Goal: Information Seeking & Learning: Learn about a topic

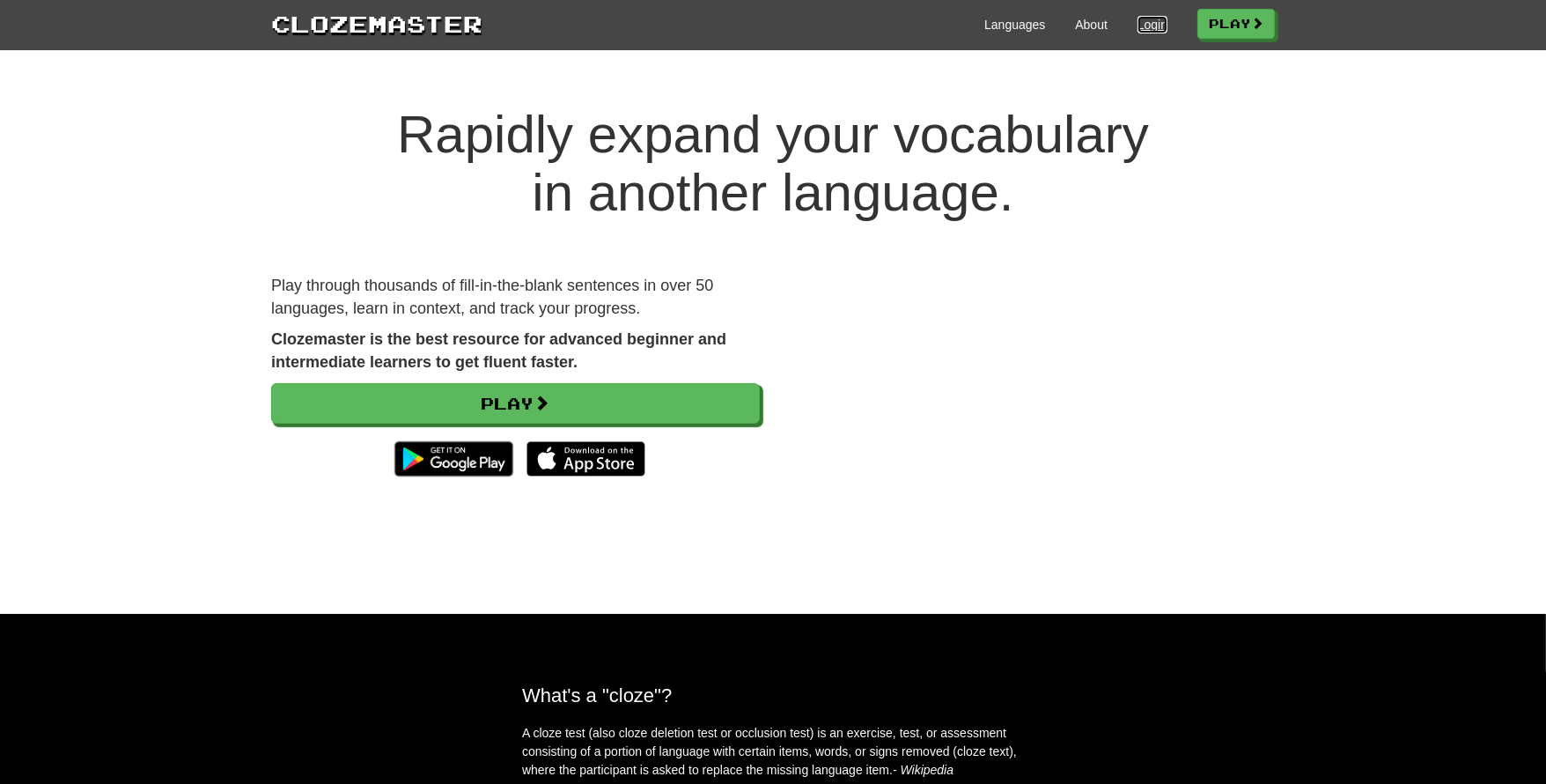
click at [1144, 29] on link "Login" at bounding box center [1153, 25] width 30 height 18
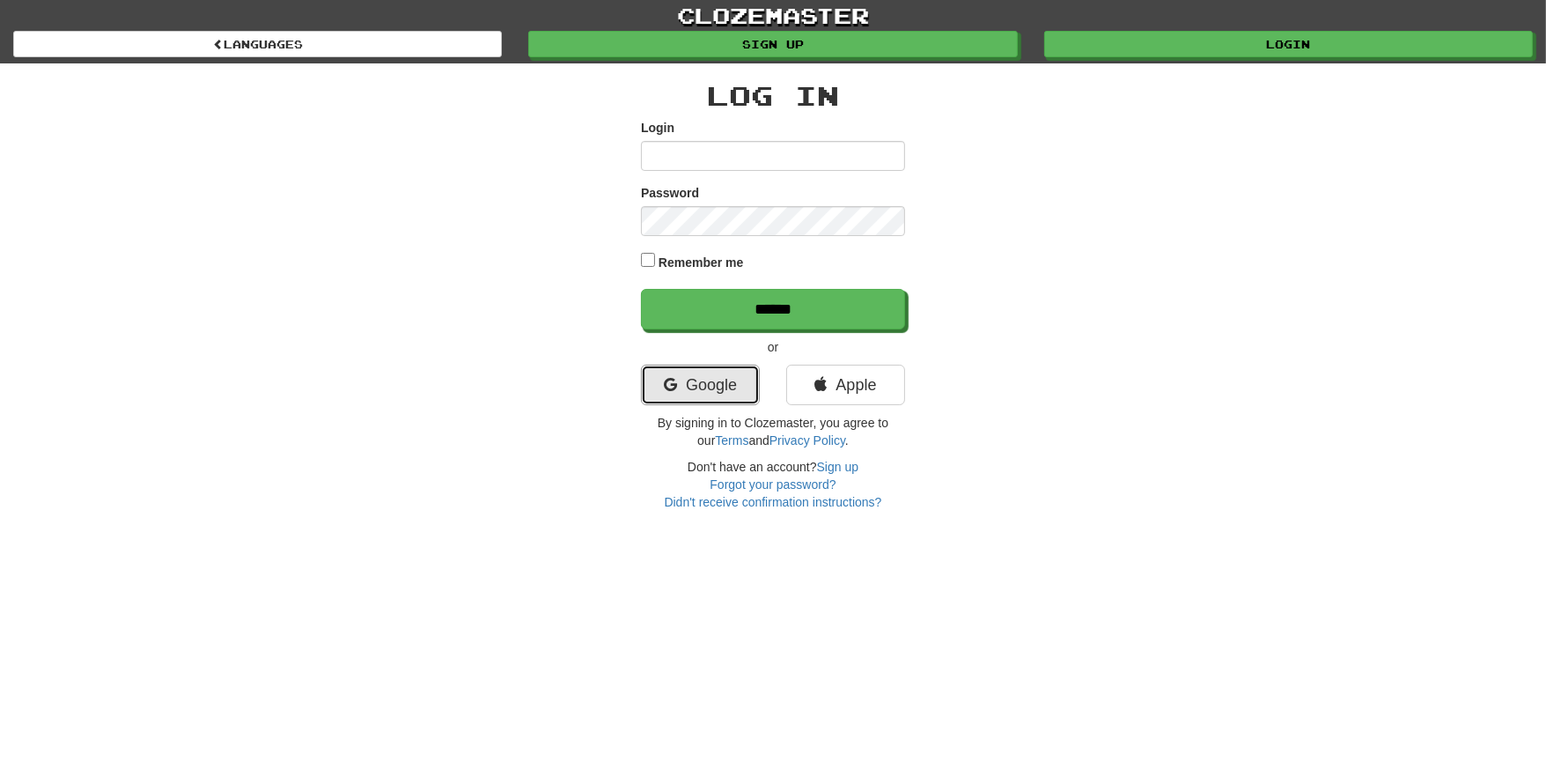
click at [719, 374] on link "Google" at bounding box center [700, 384] width 119 height 40
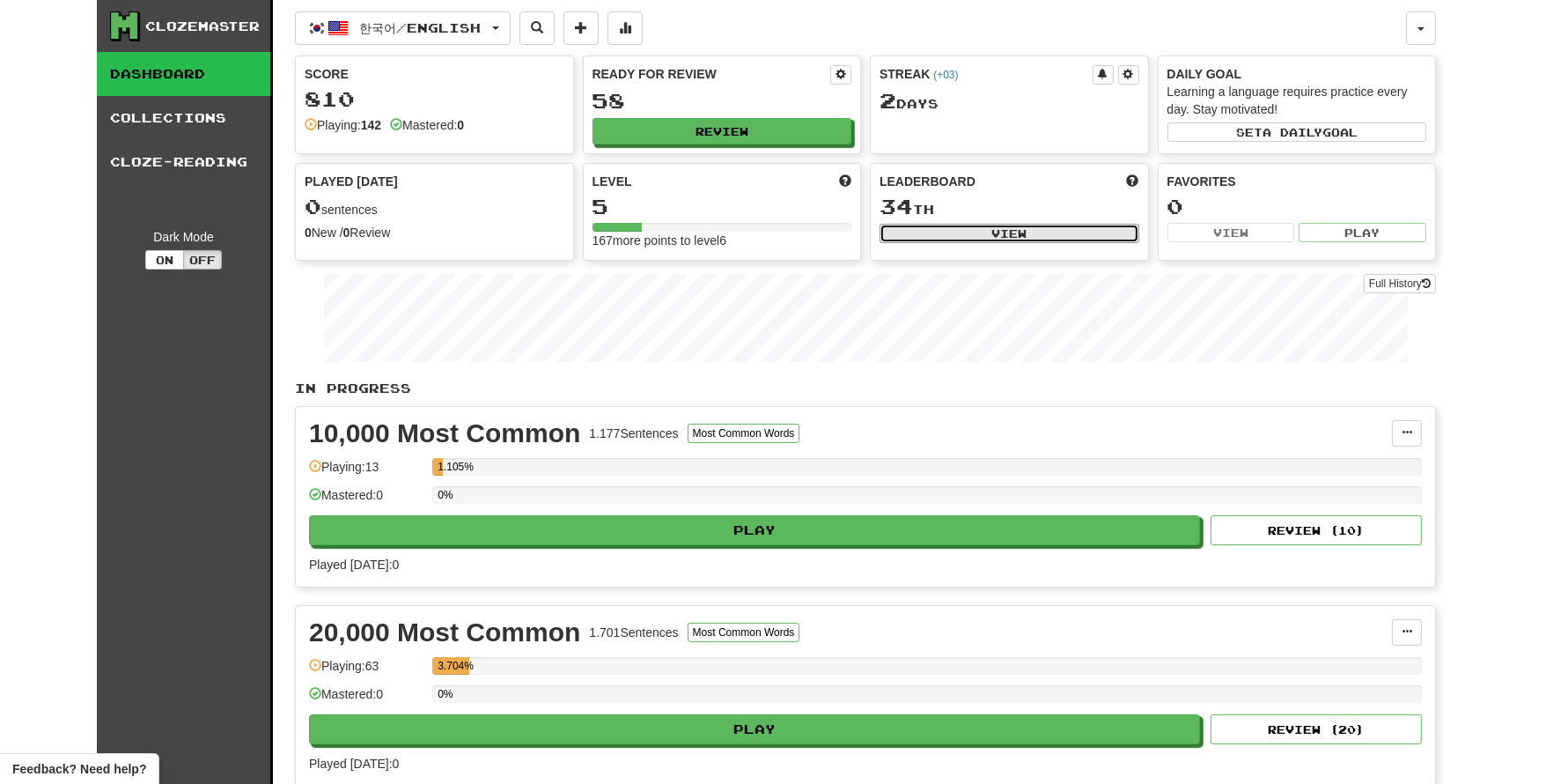
click at [1018, 228] on button "View" at bounding box center [1009, 233] width 260 height 20
select select "**********"
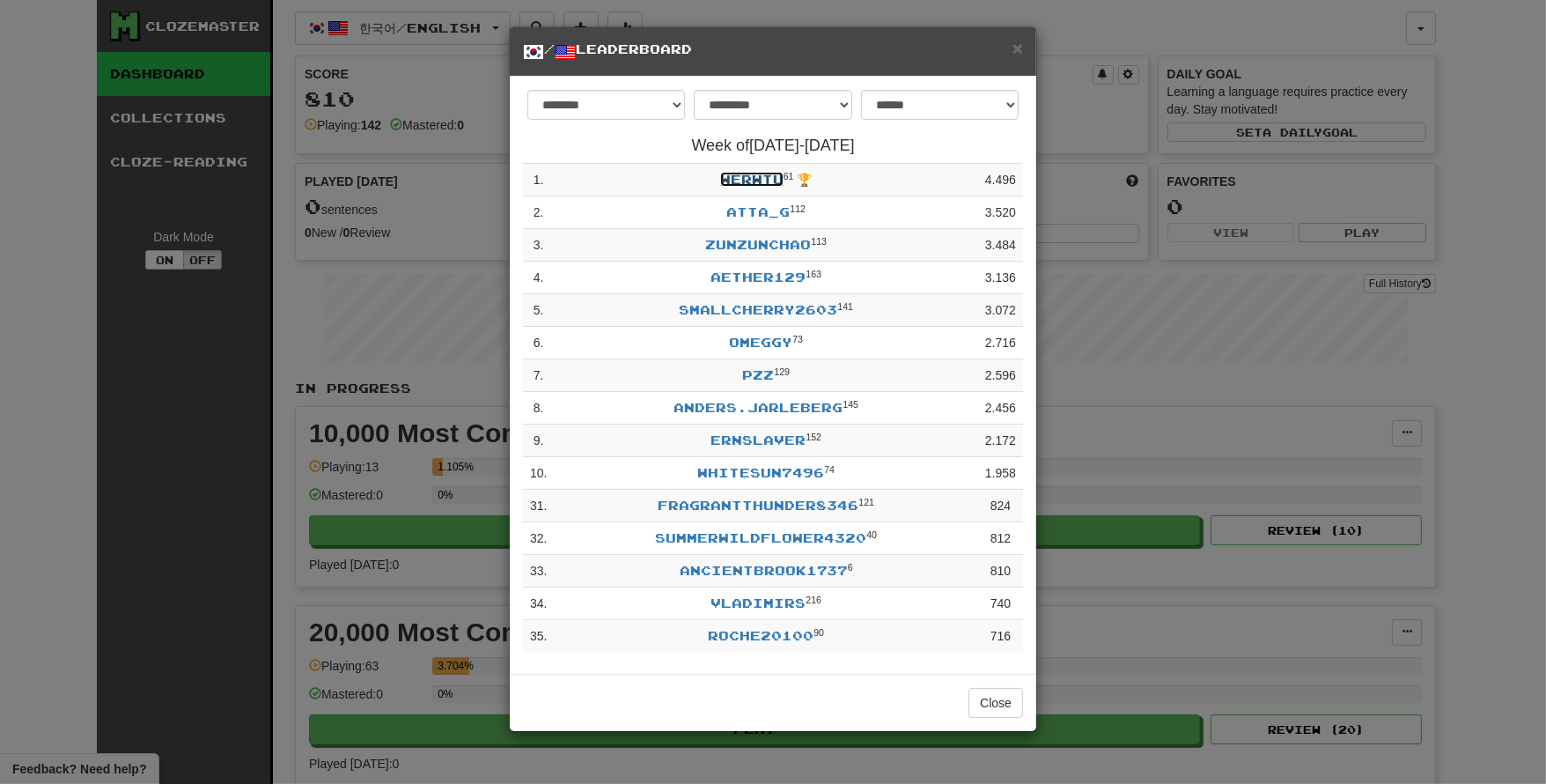
click at [756, 186] on link "werwtu" at bounding box center [752, 179] width 63 height 15
click at [991, 714] on button "Close" at bounding box center [996, 703] width 54 height 30
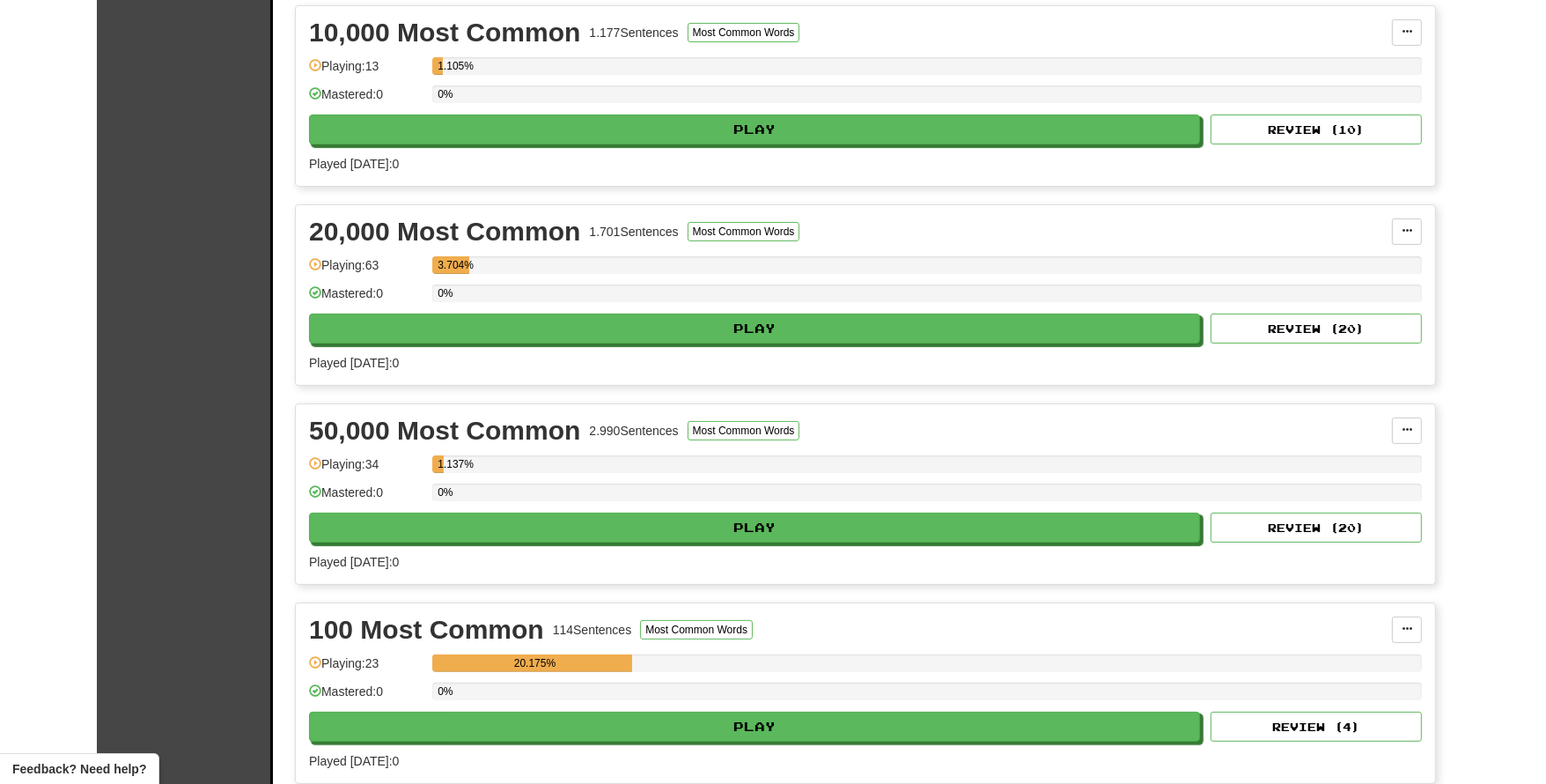
scroll to position [400, 0]
click at [1316, 721] on button "Review ( 4 )" at bounding box center [1316, 728] width 212 height 30
select select "**"
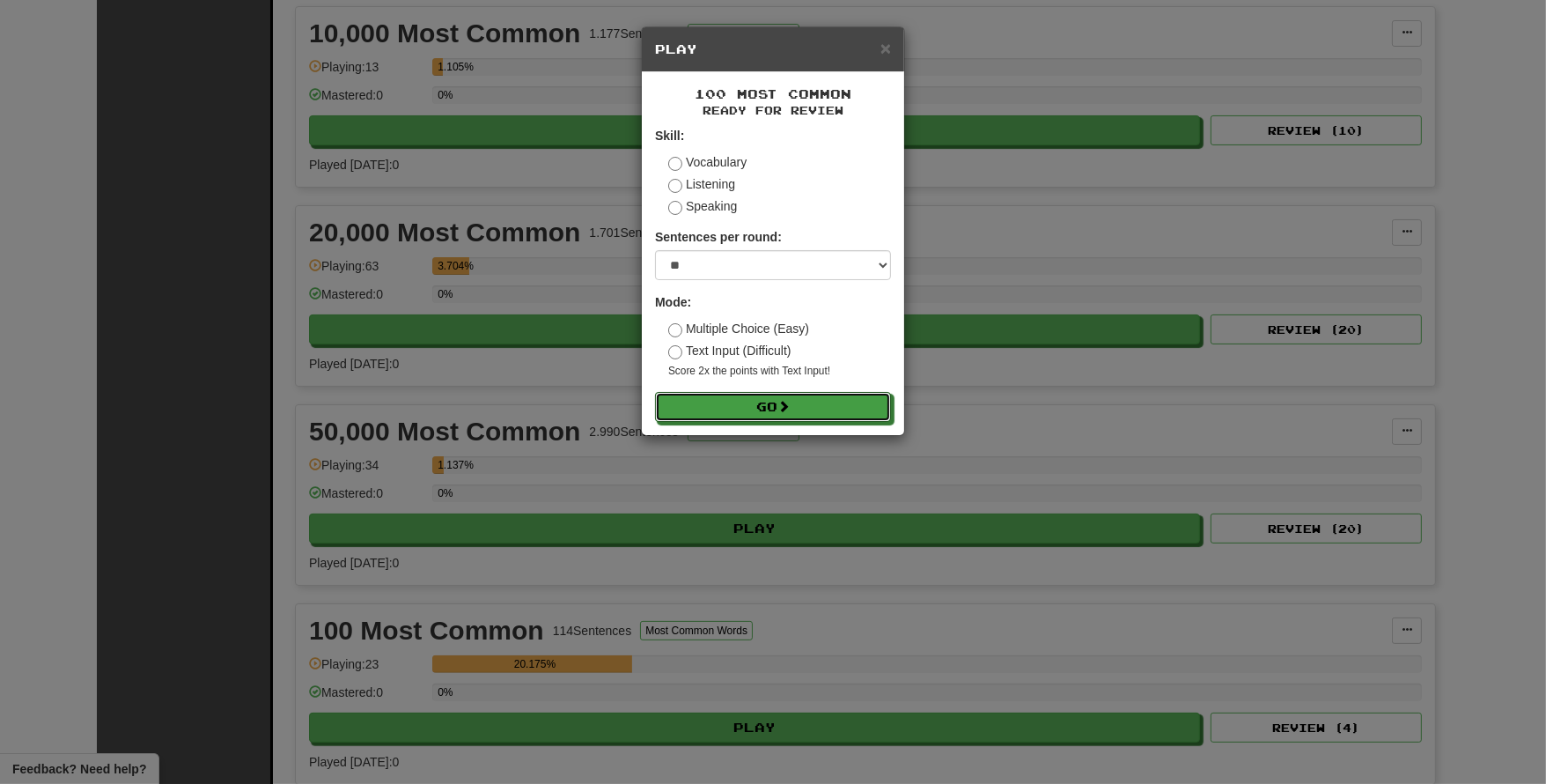
click at [797, 395] on button "Go" at bounding box center [773, 407] width 236 height 30
click at [887, 54] on span "×" at bounding box center [886, 47] width 11 height 21
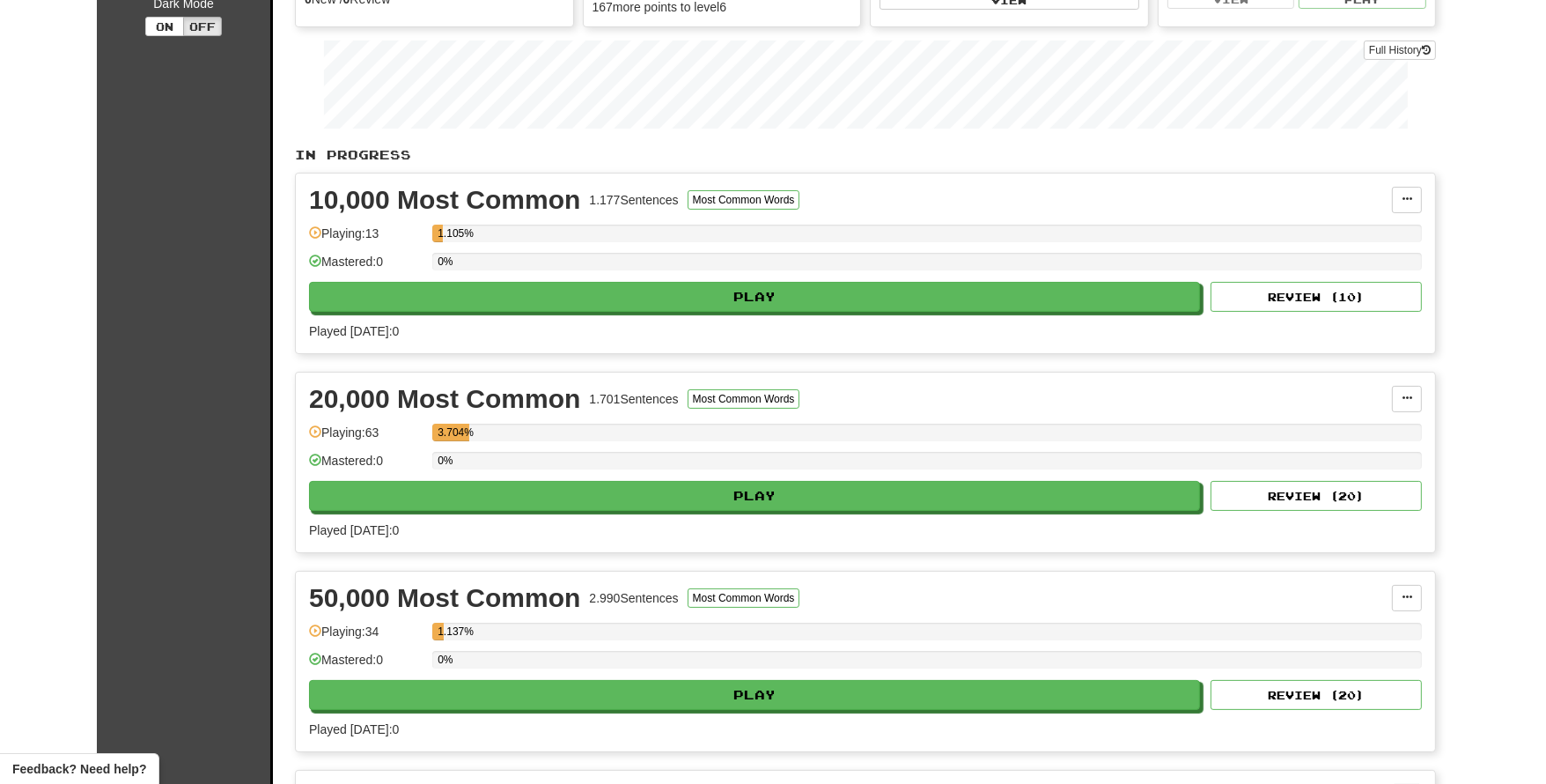
scroll to position [0, 0]
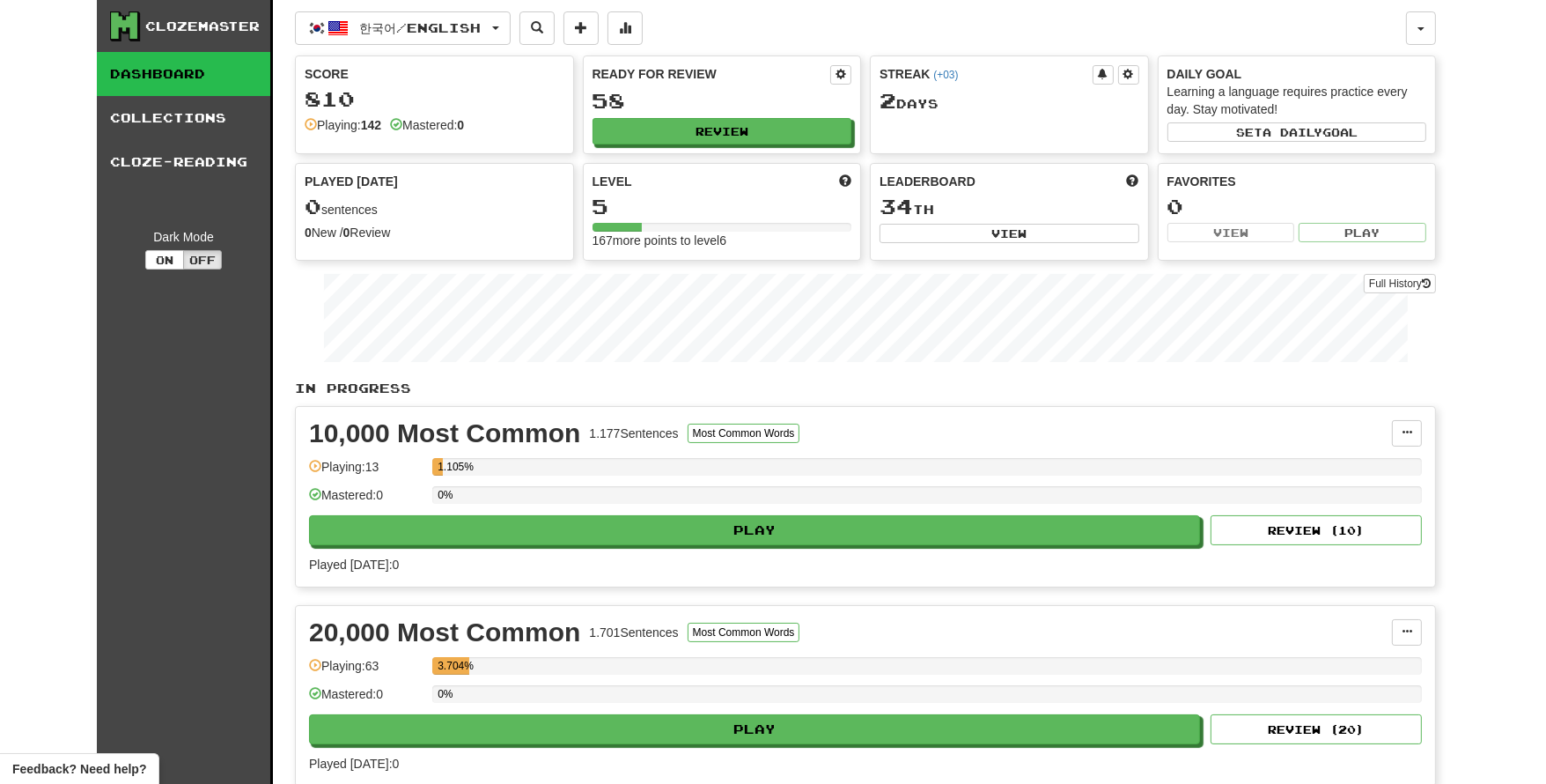
click at [143, 116] on link "Collections" at bounding box center [183, 117] width 173 height 44
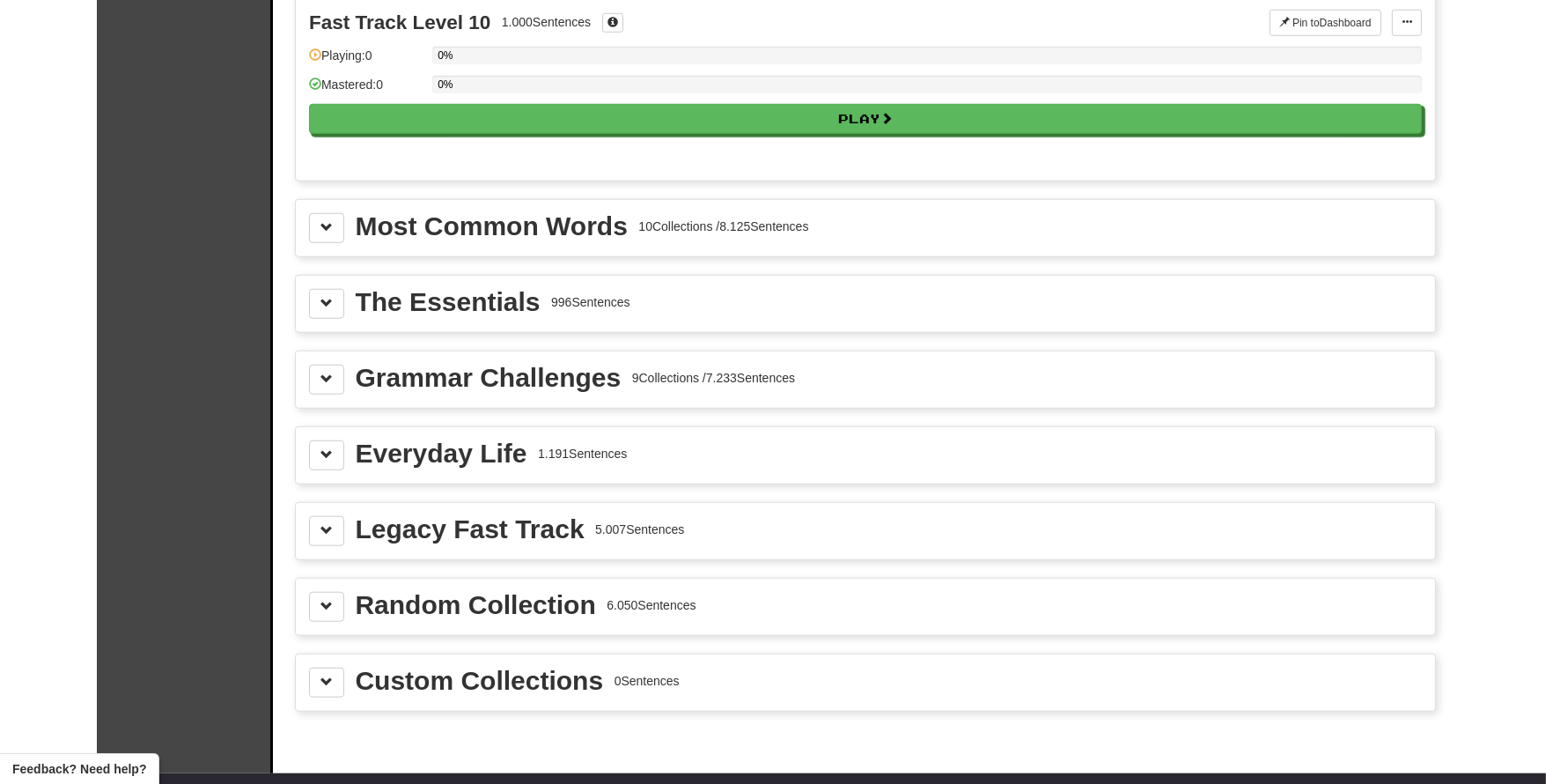
scroll to position [1797, 0]
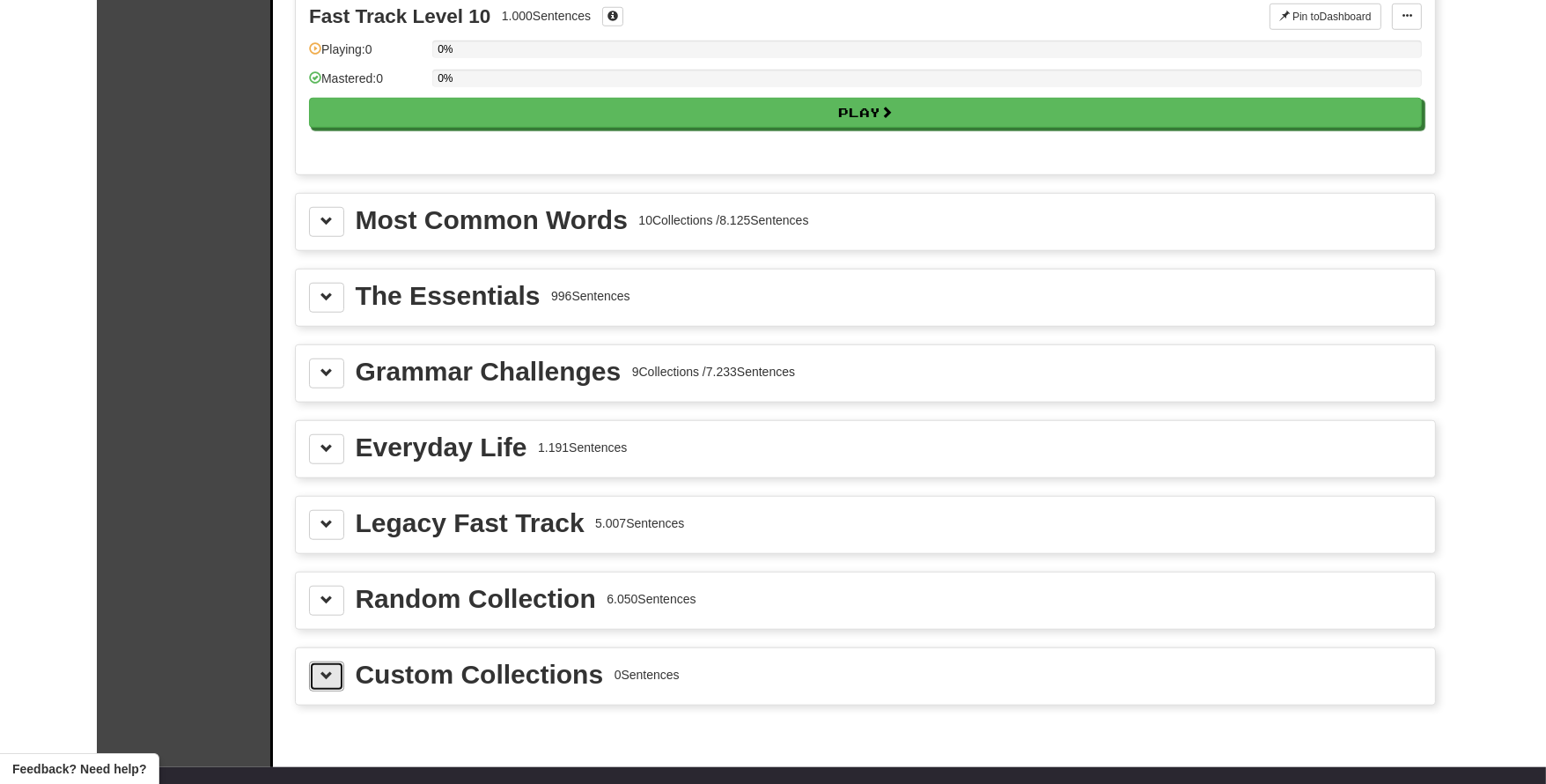
click at [322, 667] on button at bounding box center [326, 676] width 35 height 30
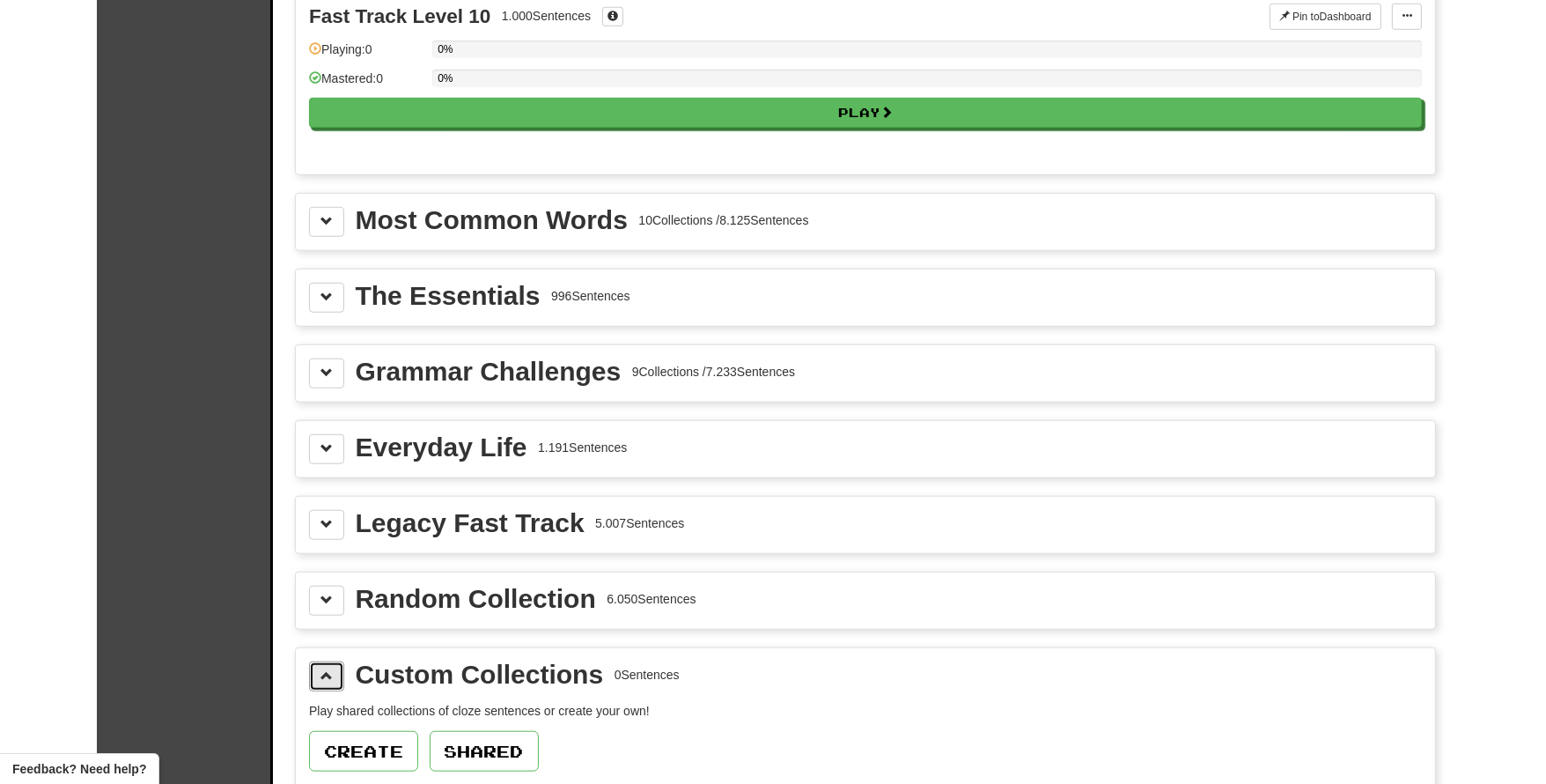
click at [321, 667] on button at bounding box center [326, 676] width 35 height 30
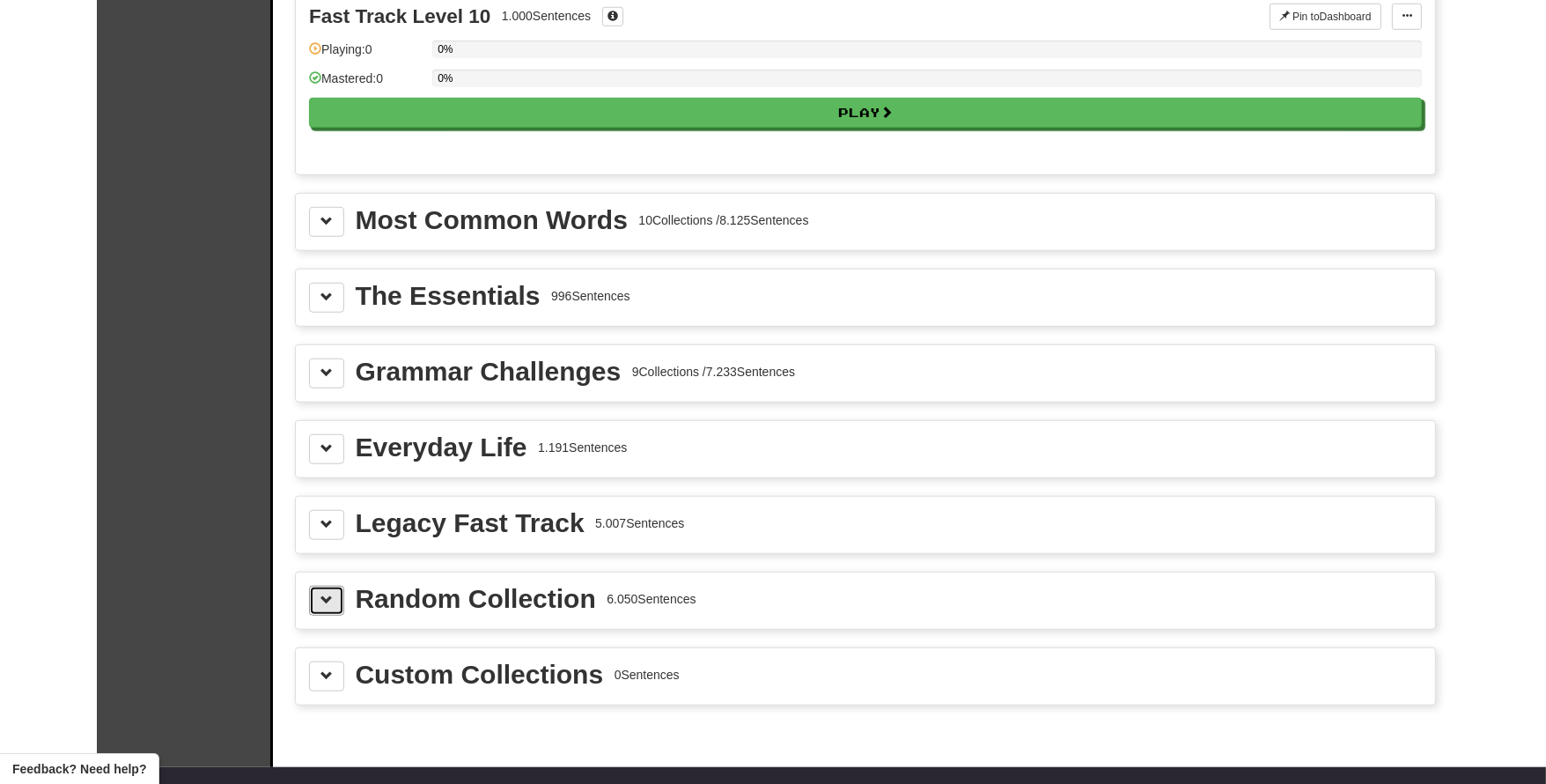
click at [326, 594] on span at bounding box center [327, 600] width 13 height 13
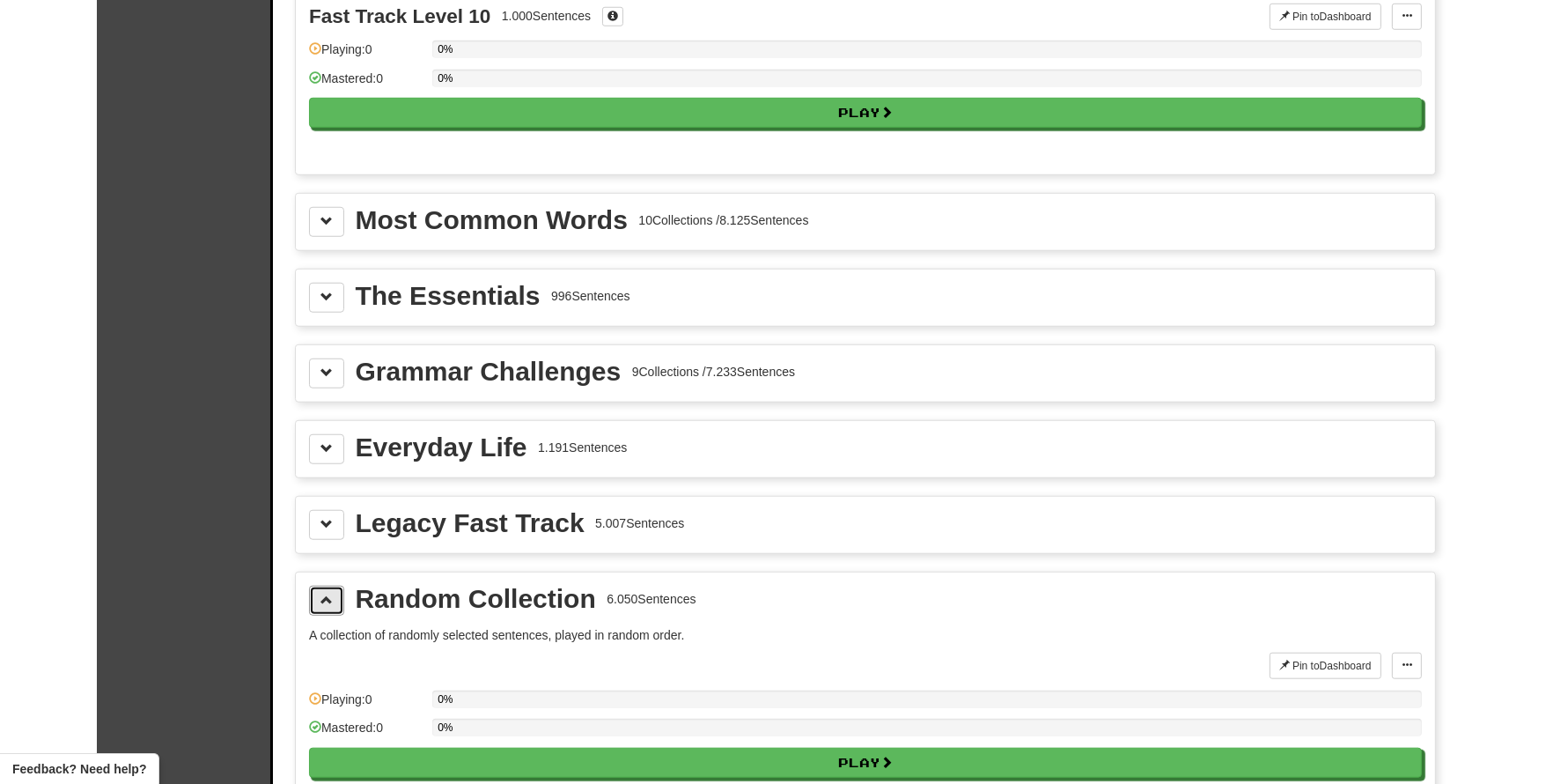
click at [313, 586] on button at bounding box center [326, 601] width 35 height 30
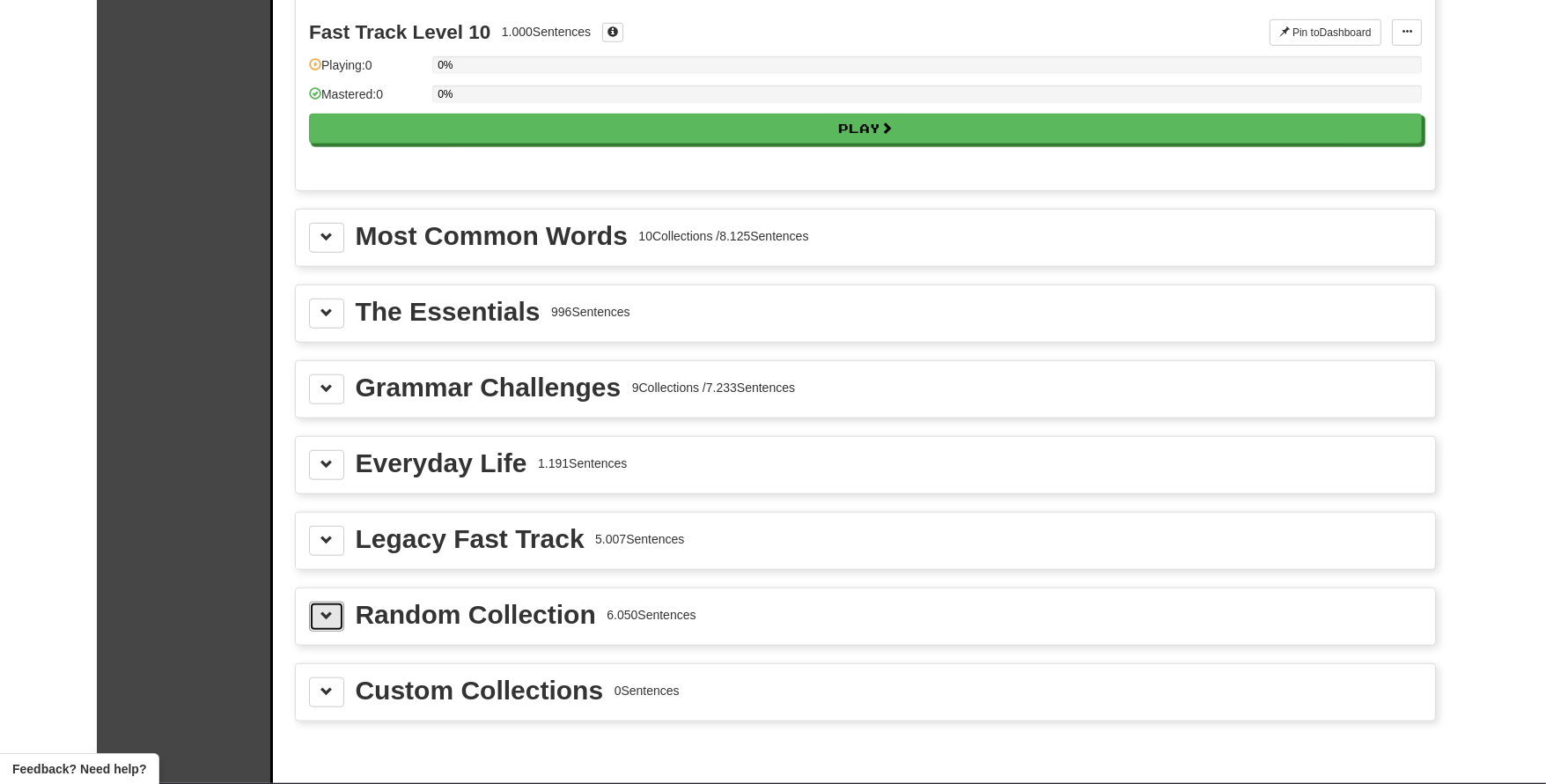
scroll to position [1762, 0]
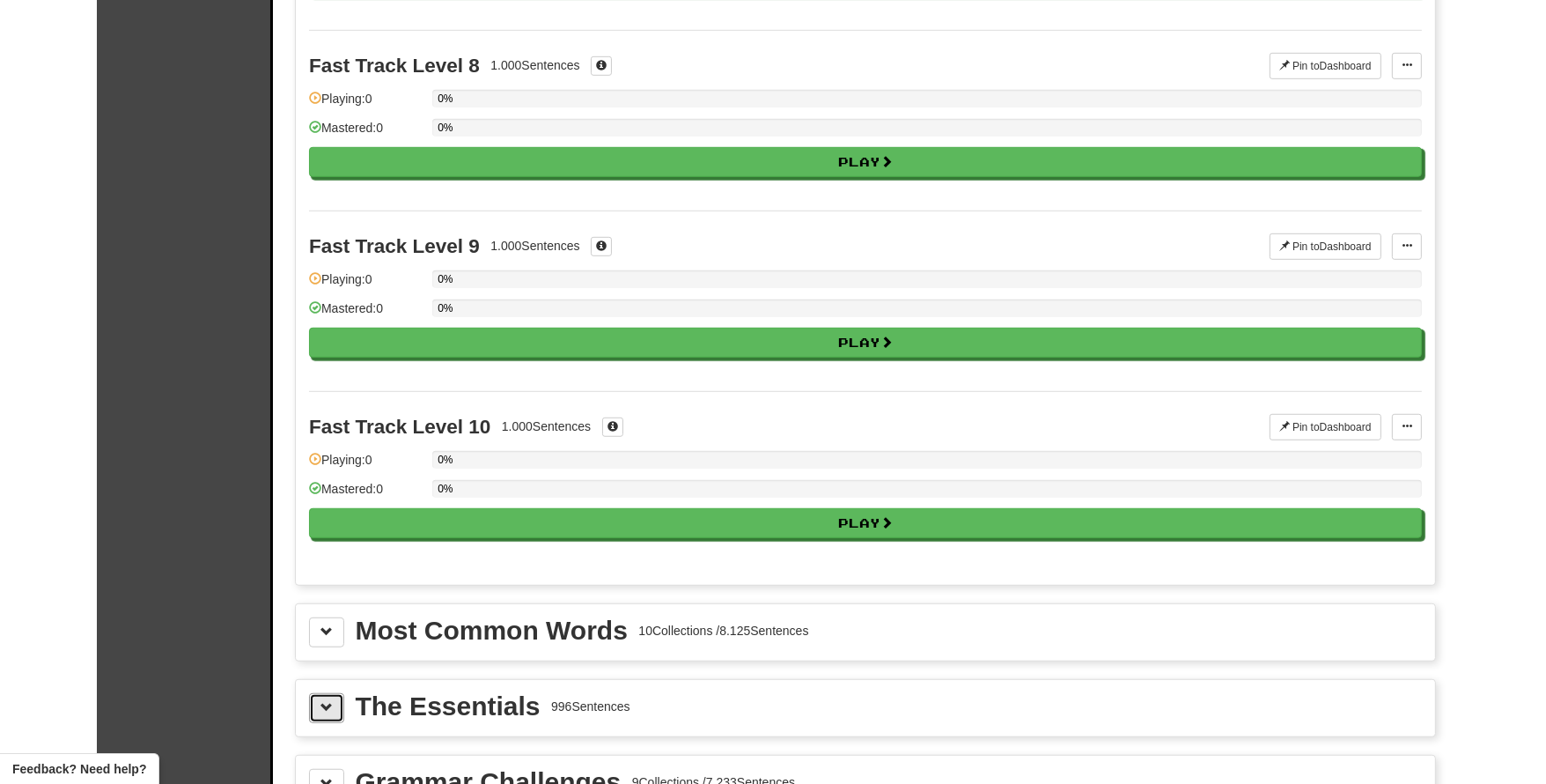
click at [338, 693] on button at bounding box center [326, 708] width 35 height 30
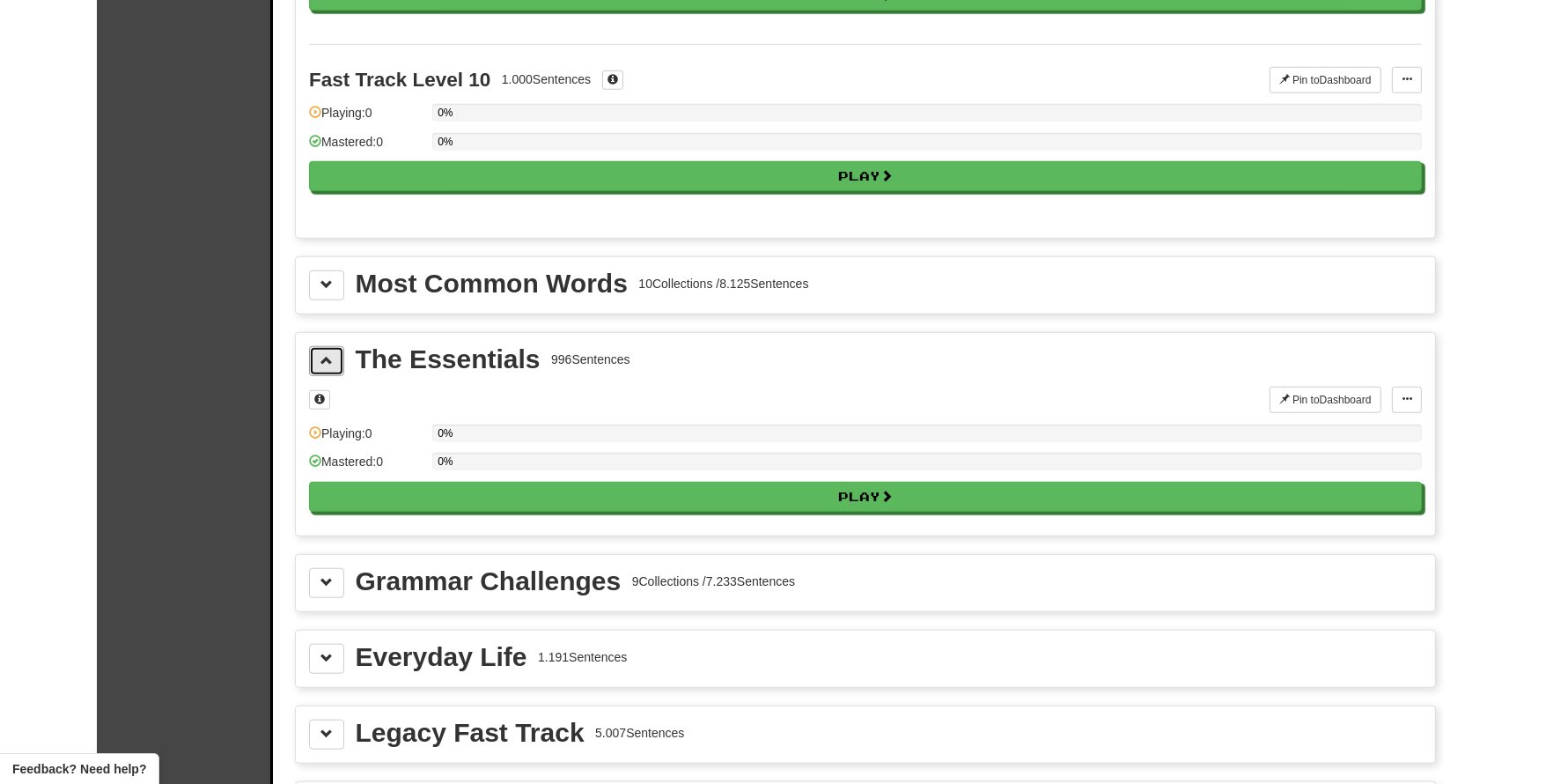
scroll to position [1737, 0]
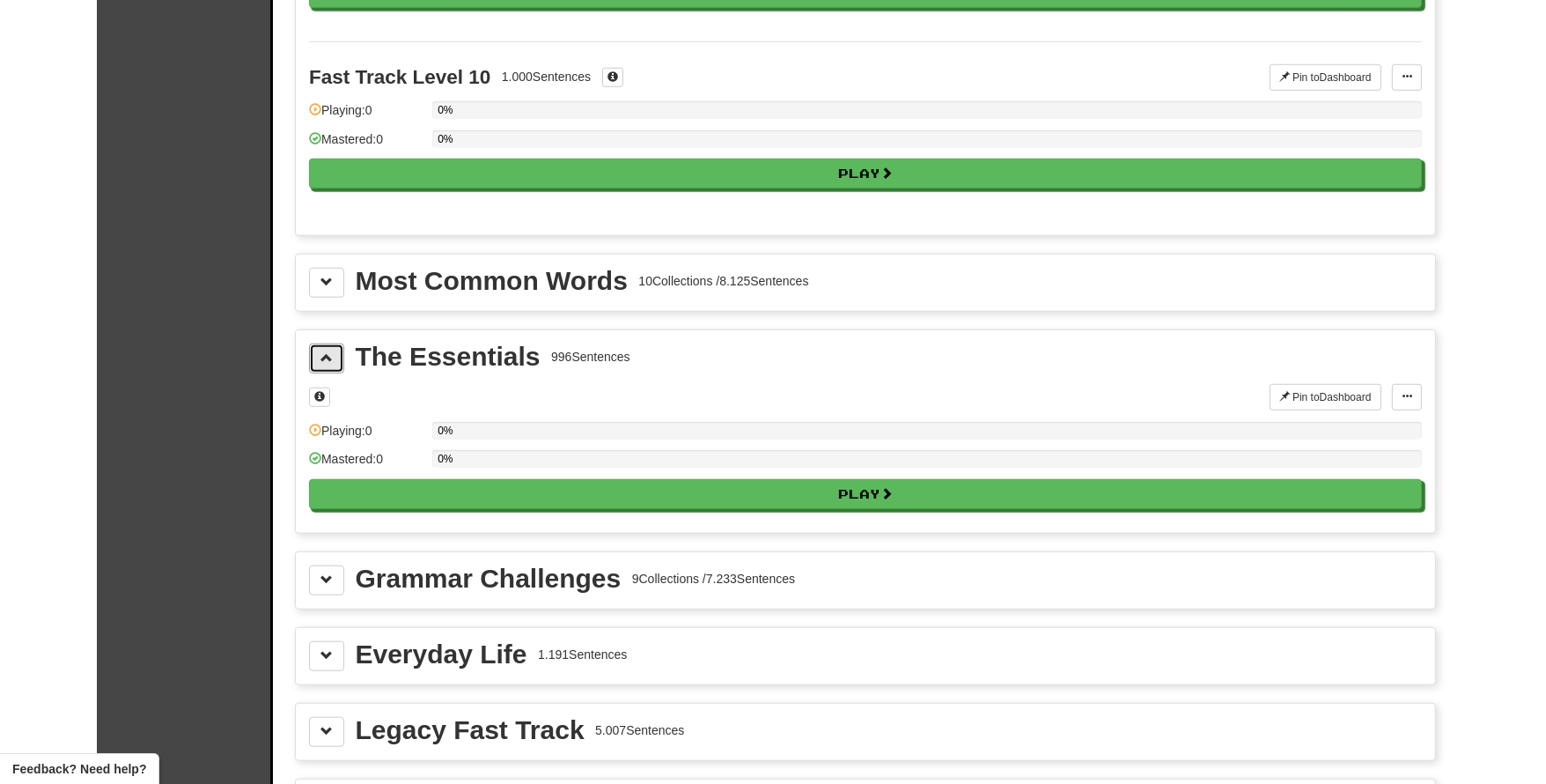
click at [319, 354] on button at bounding box center [326, 359] width 35 height 30
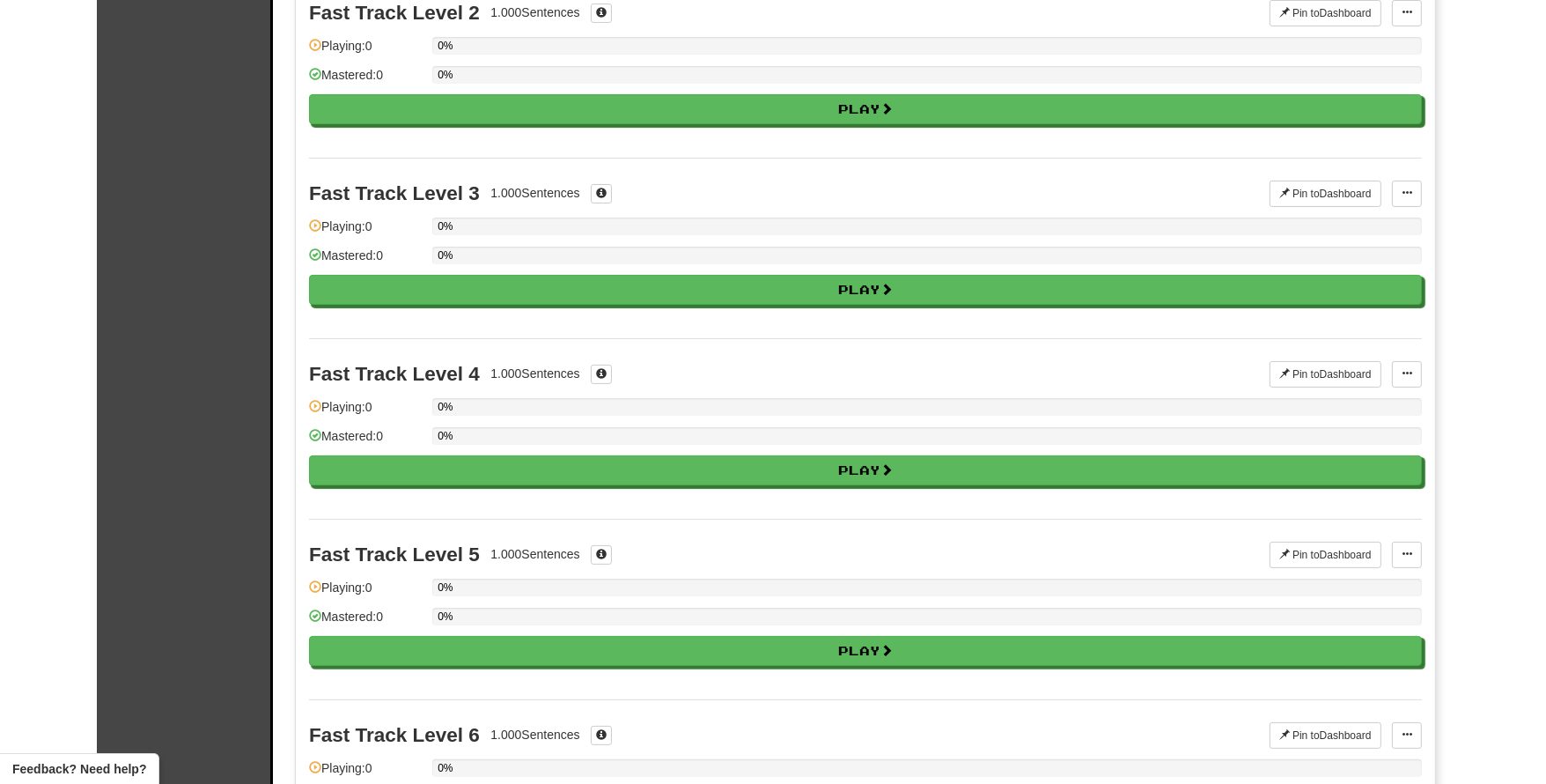
scroll to position [0, 0]
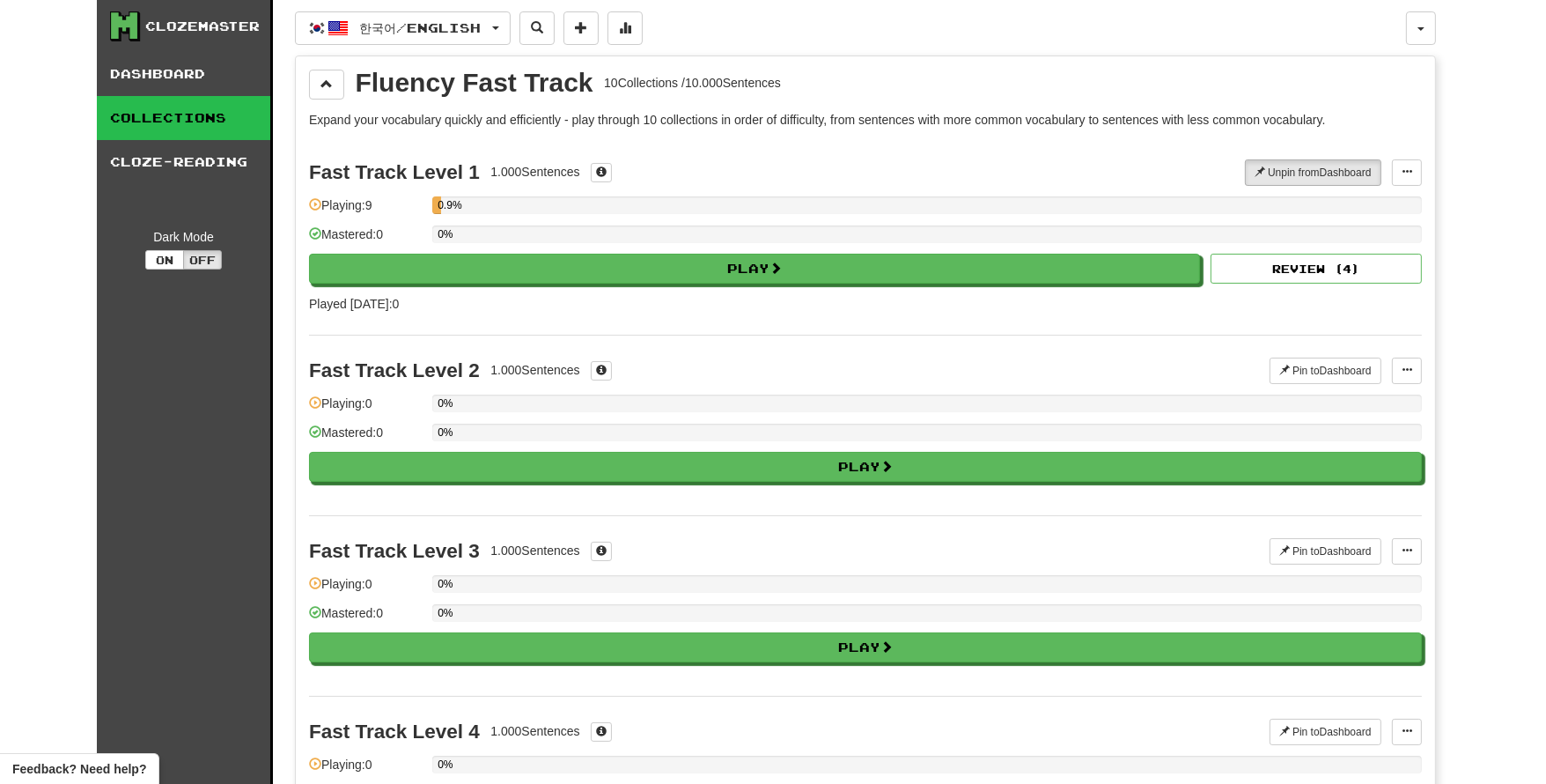
click at [157, 94] on link "Dashboard" at bounding box center [183, 73] width 173 height 44
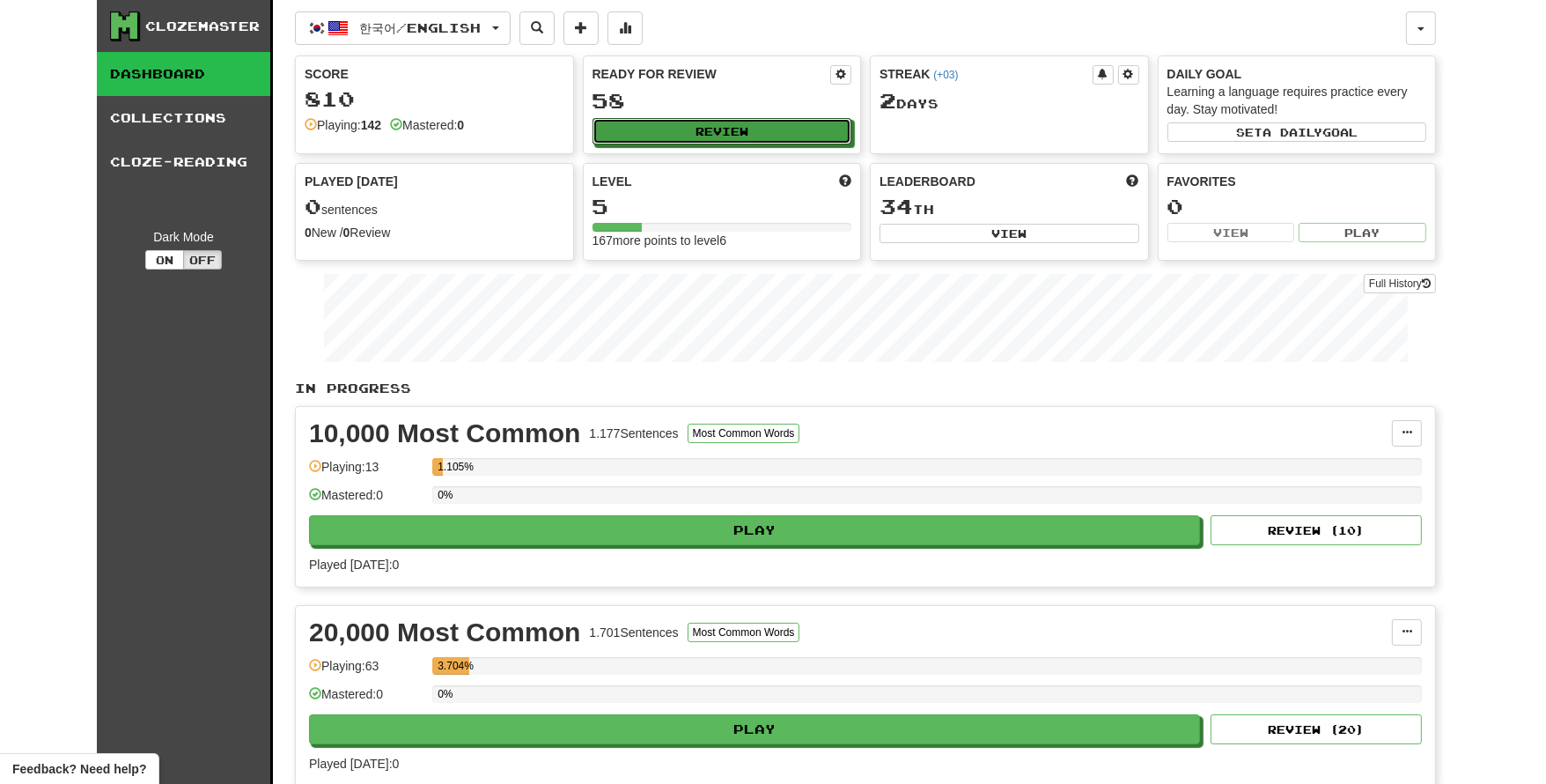
click at [786, 132] on button "Review" at bounding box center [723, 131] width 260 height 27
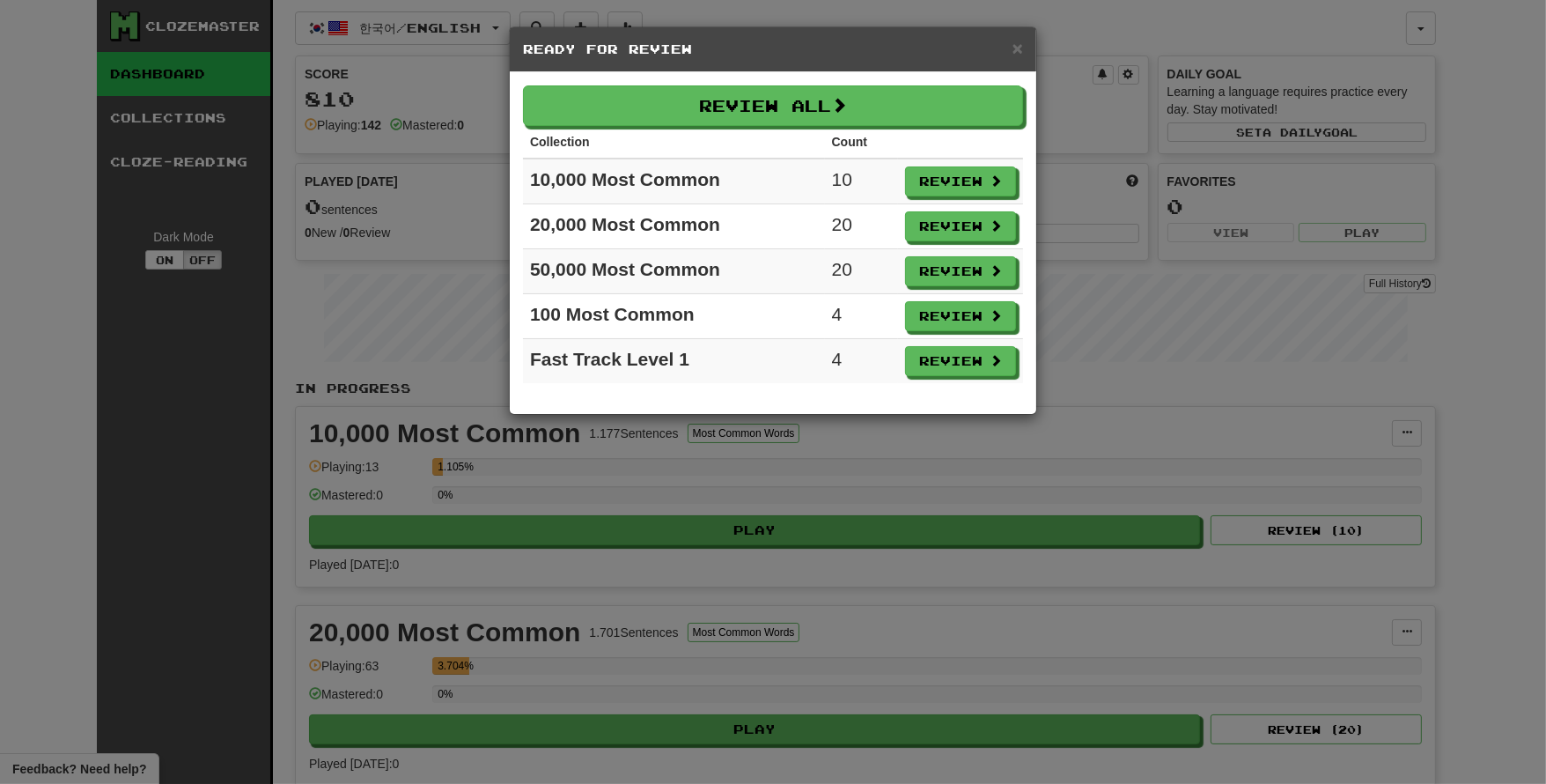
click at [1032, 88] on div "Review All Collection Count 10,000 Most Common 10 Review 20,000 Most Common 20 …" at bounding box center [773, 243] width 527 height 342
click at [1054, 68] on div "× Ready for Review Review All Collection Count 10,000 Most Common 10 Review 20,…" at bounding box center [773, 392] width 1546 height 784
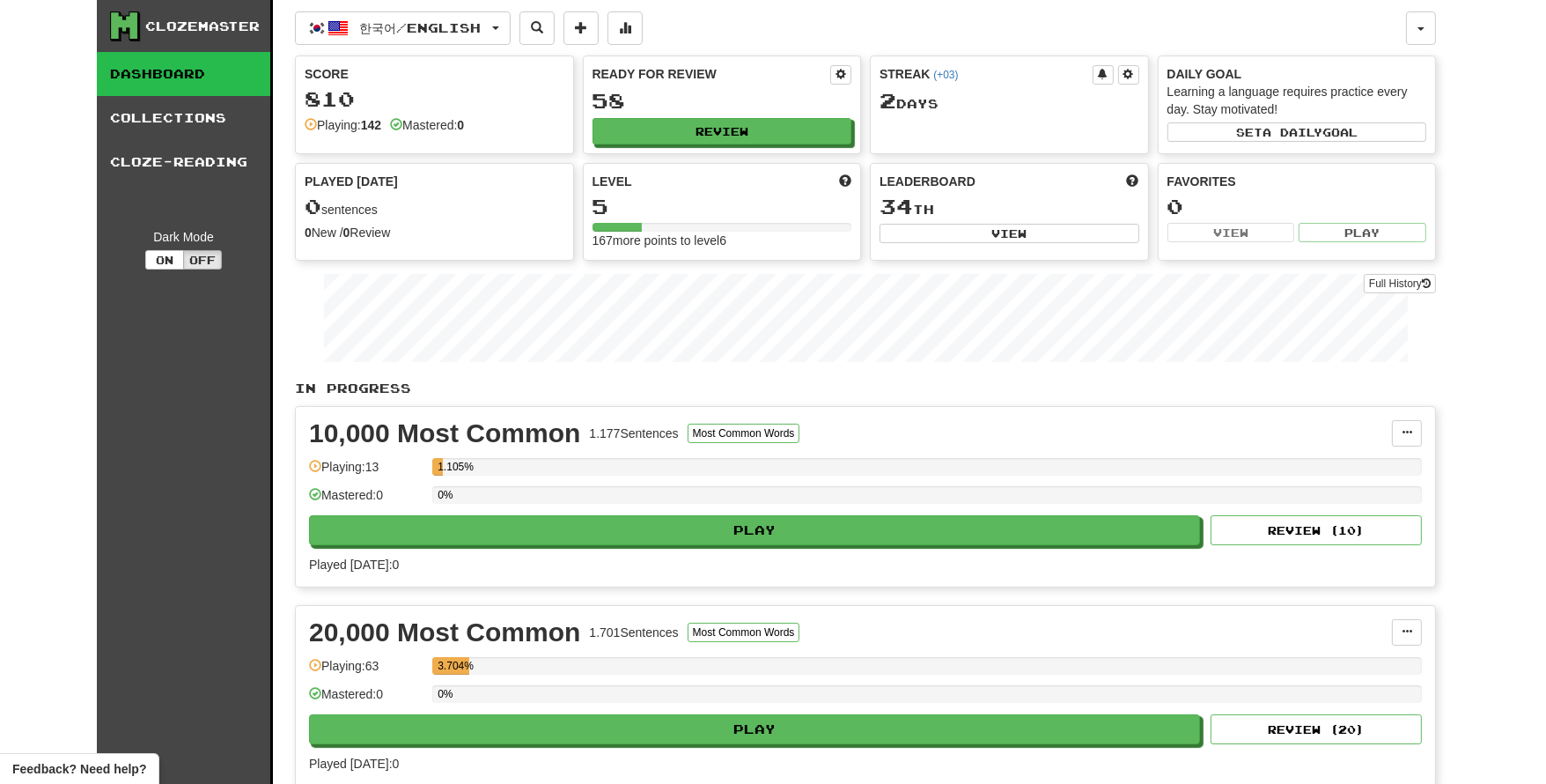
click at [525, 118] on div "Playing: 142 Mastered: 0" at bounding box center [434, 125] width 260 height 18
click at [643, 26] on button at bounding box center [624, 28] width 35 height 33
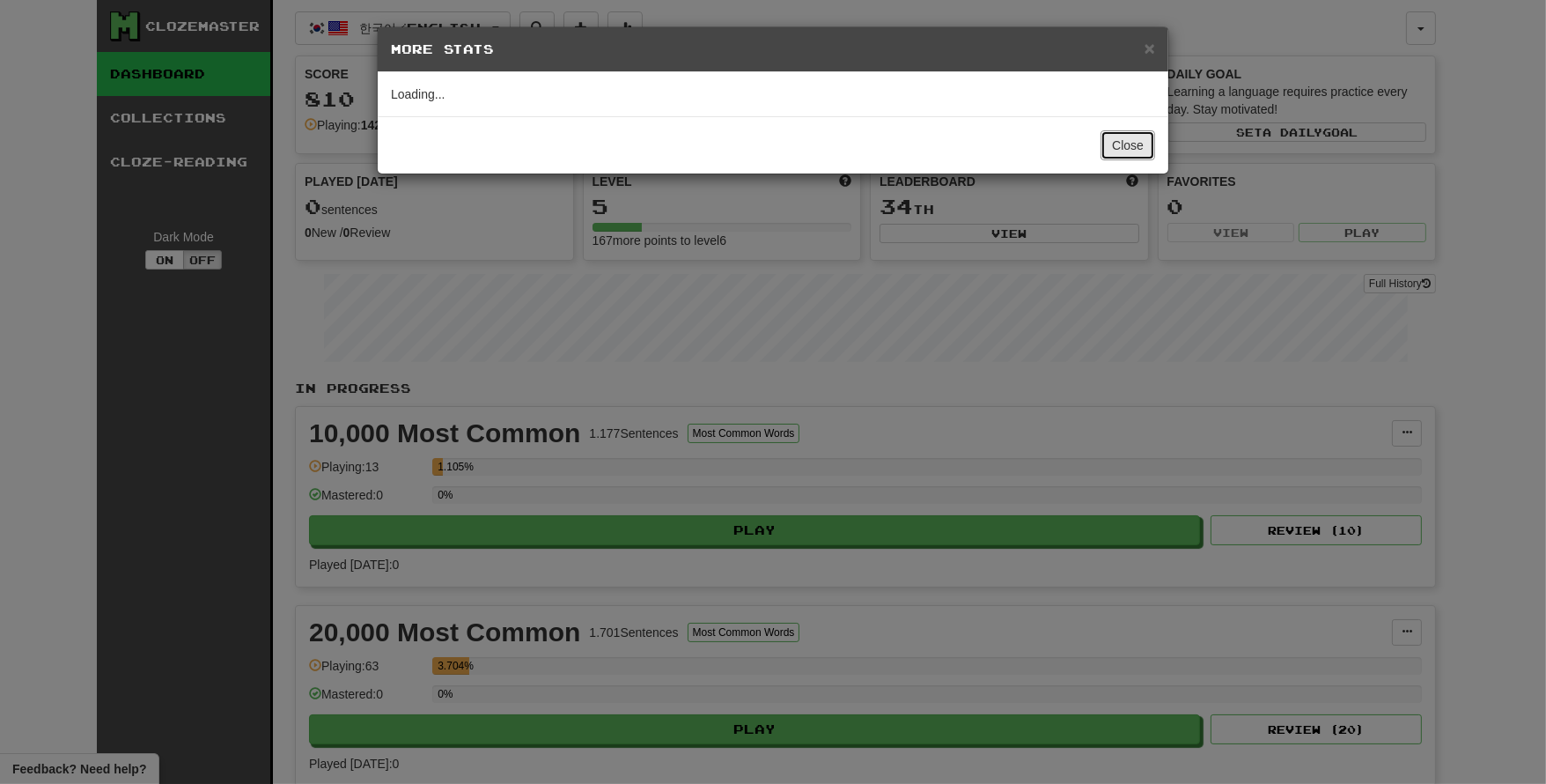
click at [1135, 146] on button "Close" at bounding box center [1127, 146] width 54 height 30
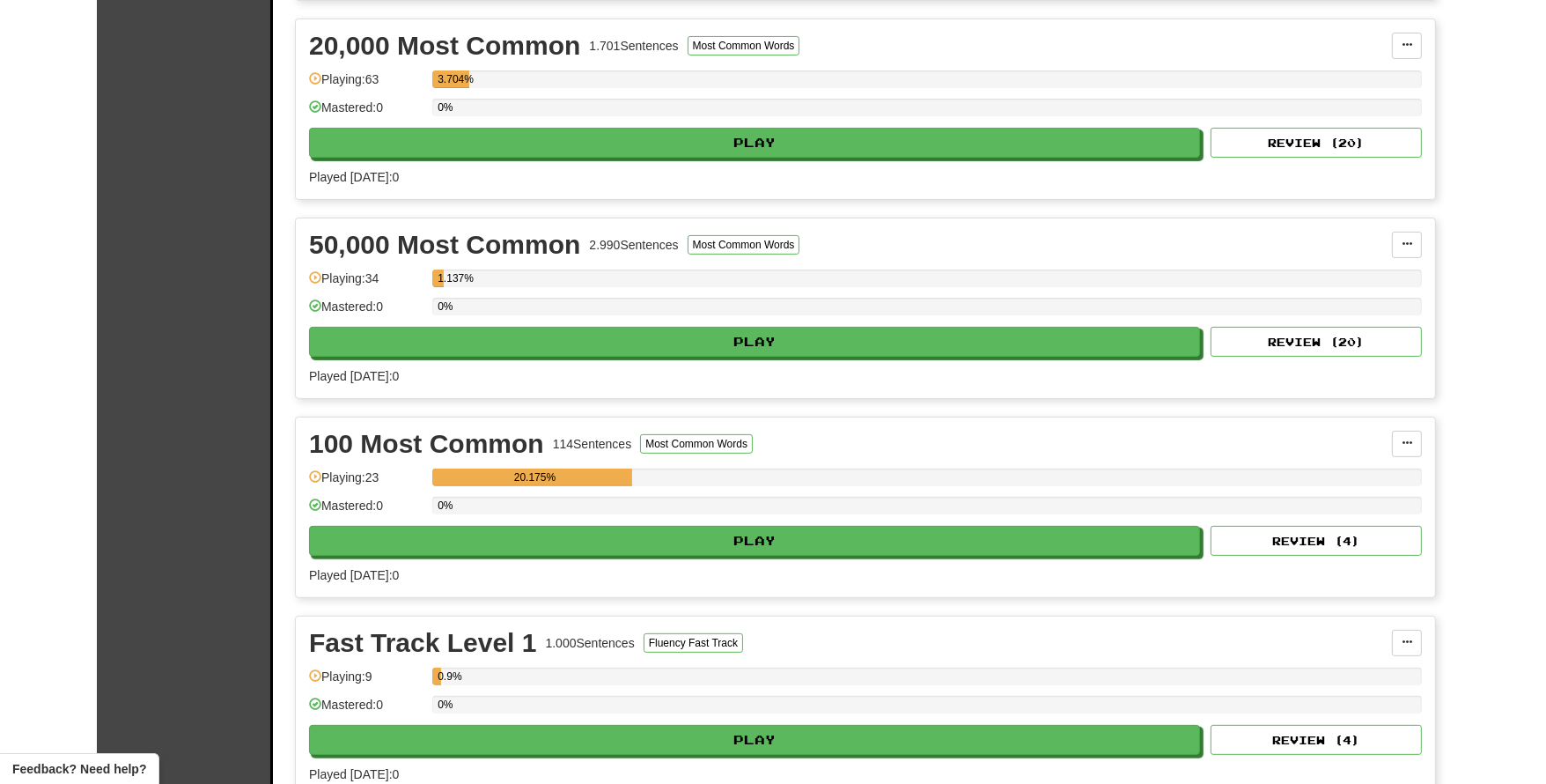
scroll to position [736, 0]
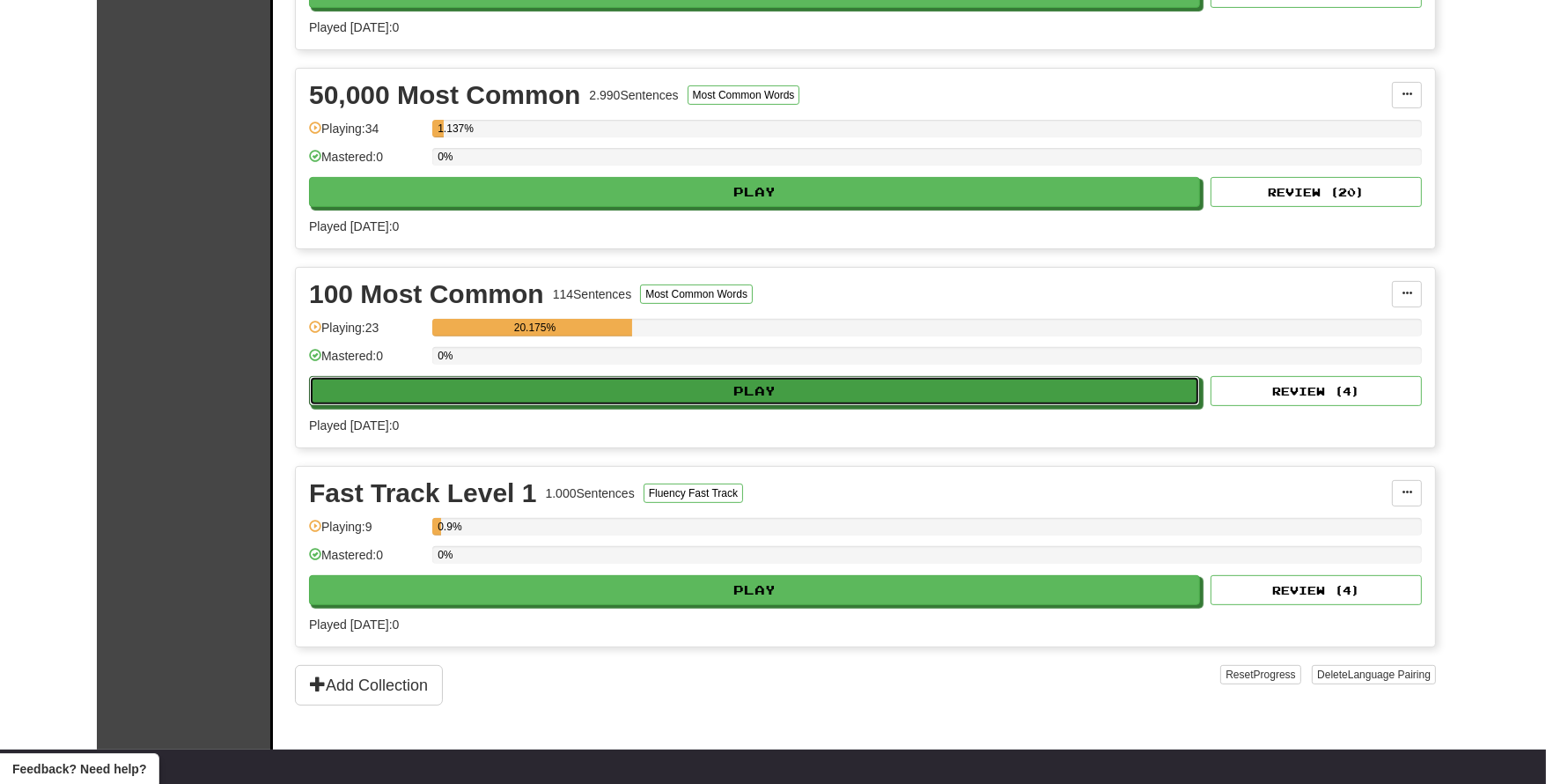
click at [939, 381] on button "Play" at bounding box center [755, 391] width 891 height 30
select select "**"
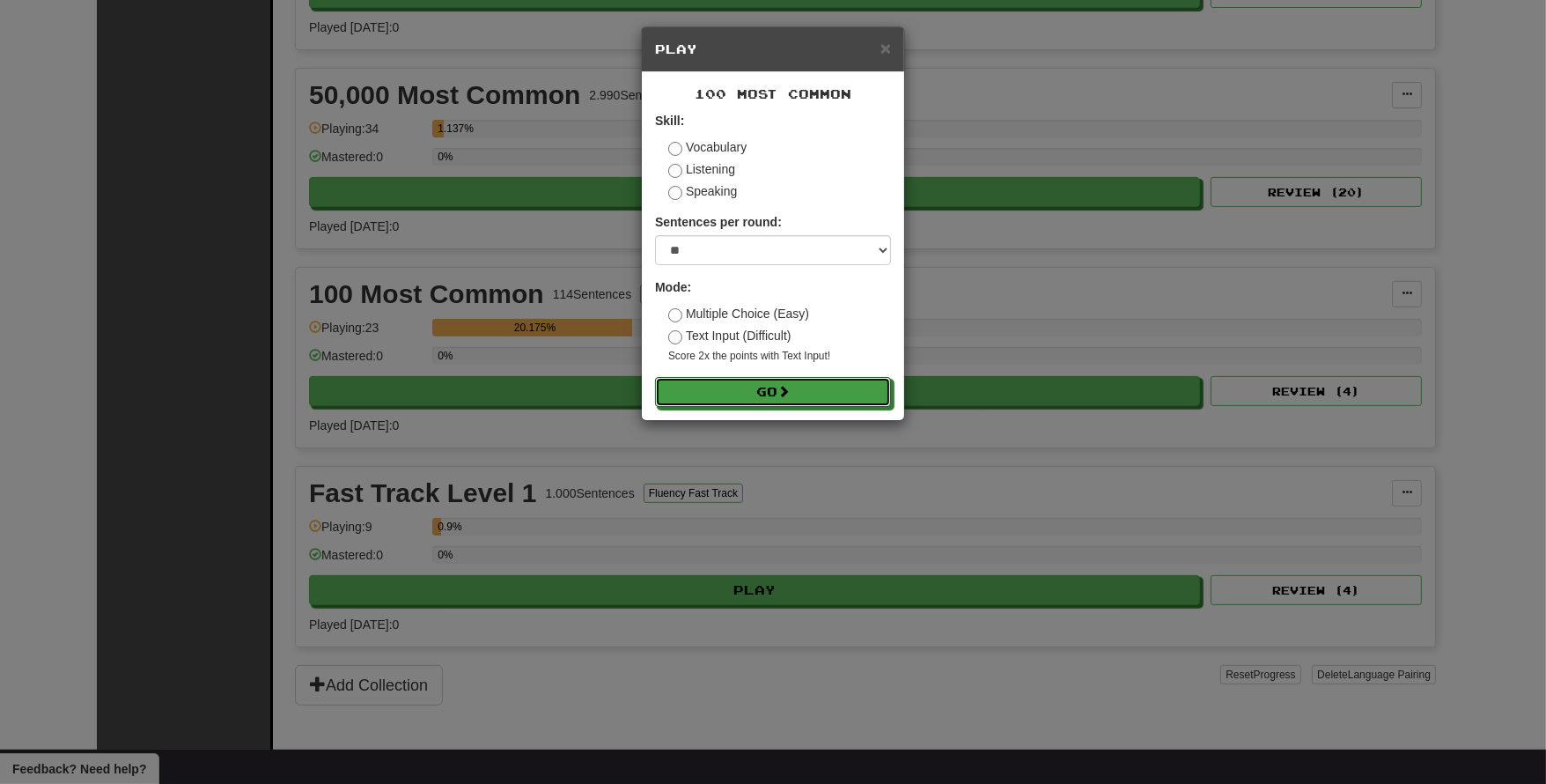
click at [862, 383] on button "Go" at bounding box center [773, 392] width 236 height 30
click at [862, 393] on button "Go" at bounding box center [773, 392] width 236 height 30
click at [778, 397] on button "Go" at bounding box center [773, 392] width 236 height 30
click at [757, 396] on button "Go" at bounding box center [773, 392] width 236 height 30
click at [770, 393] on button "Go" at bounding box center [773, 392] width 236 height 30
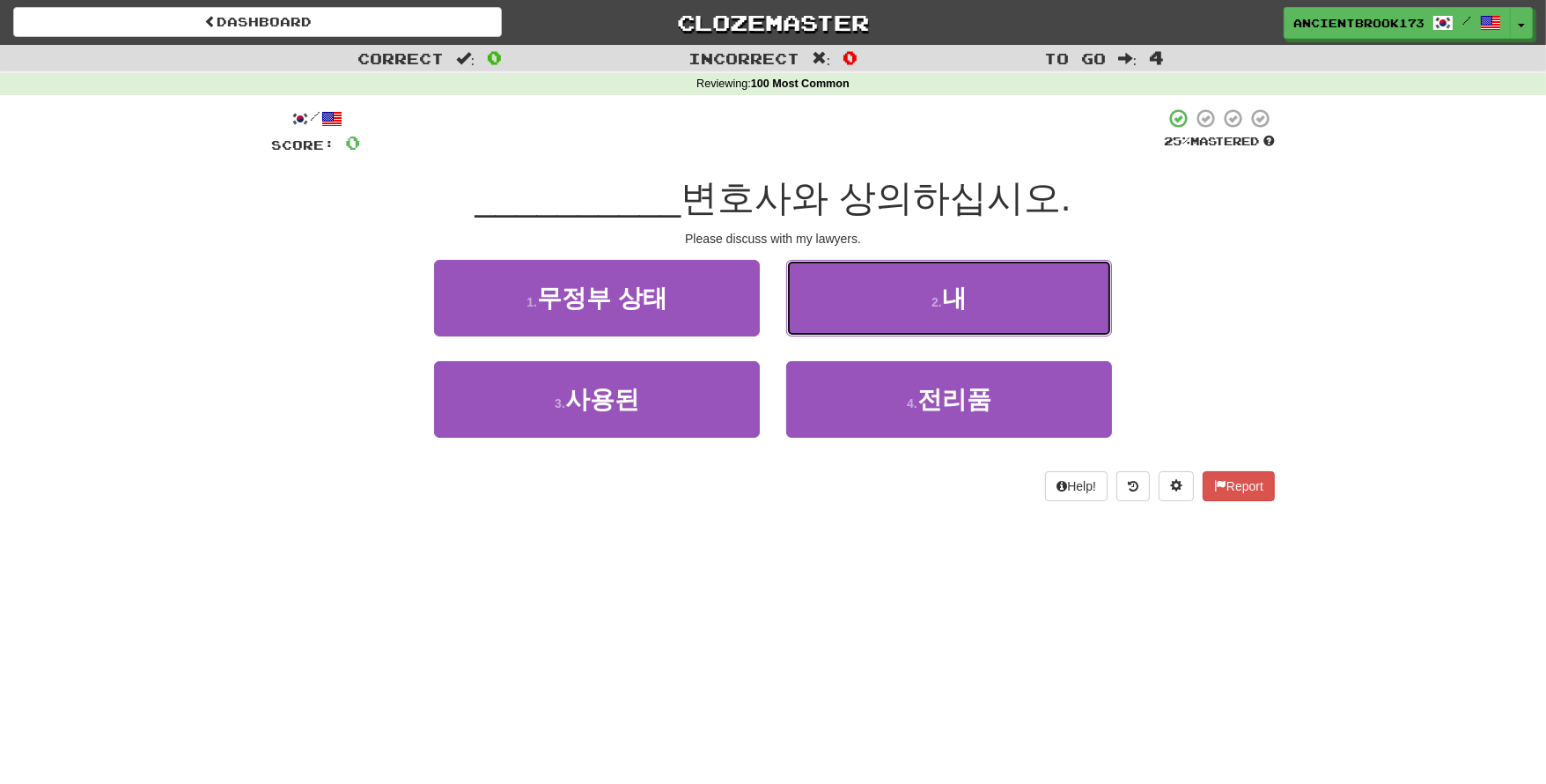
click at [964, 304] on span "내" at bounding box center [955, 297] width 25 height 28
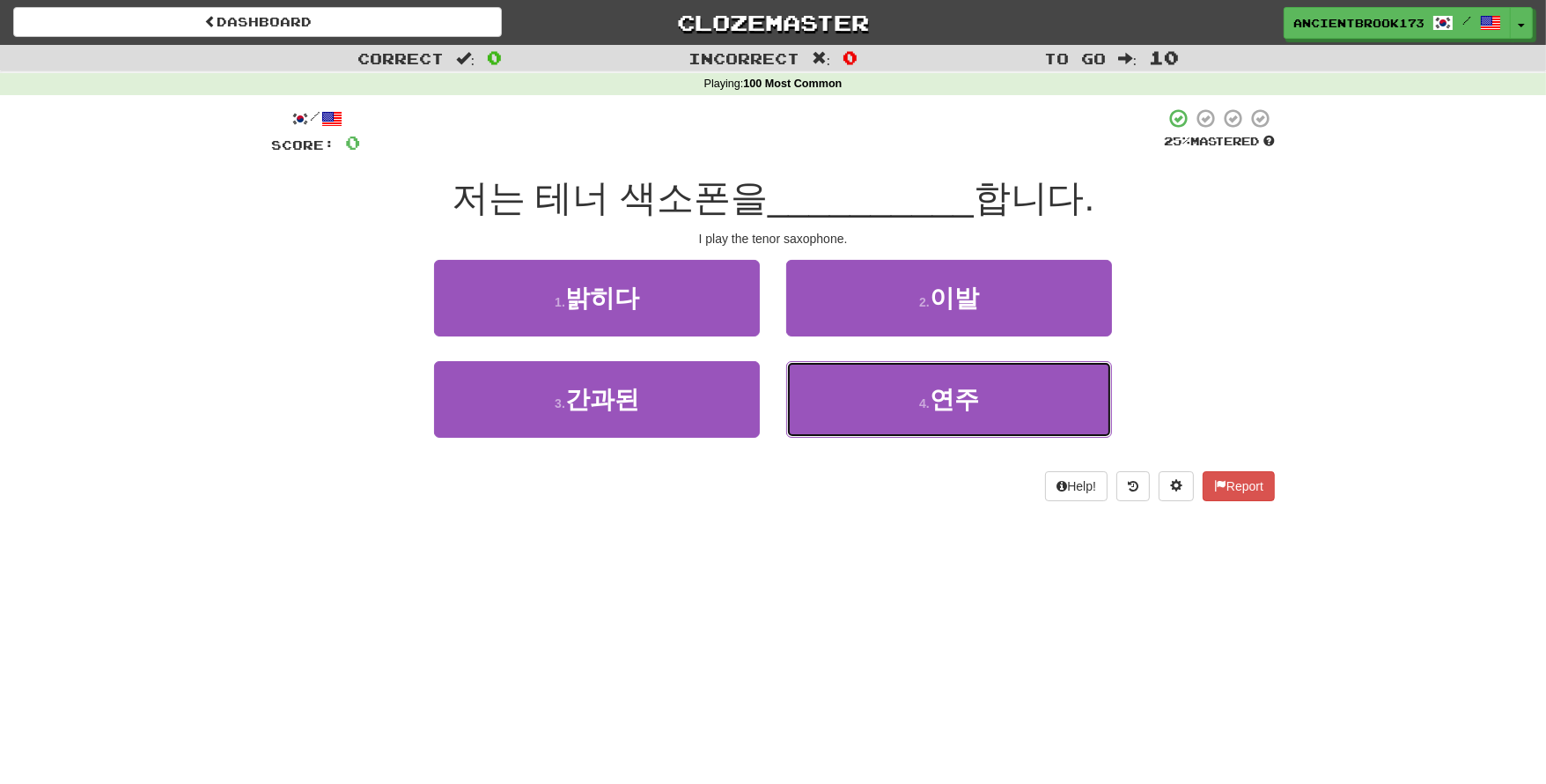
click at [963, 405] on span "연주" at bounding box center [954, 399] width 49 height 28
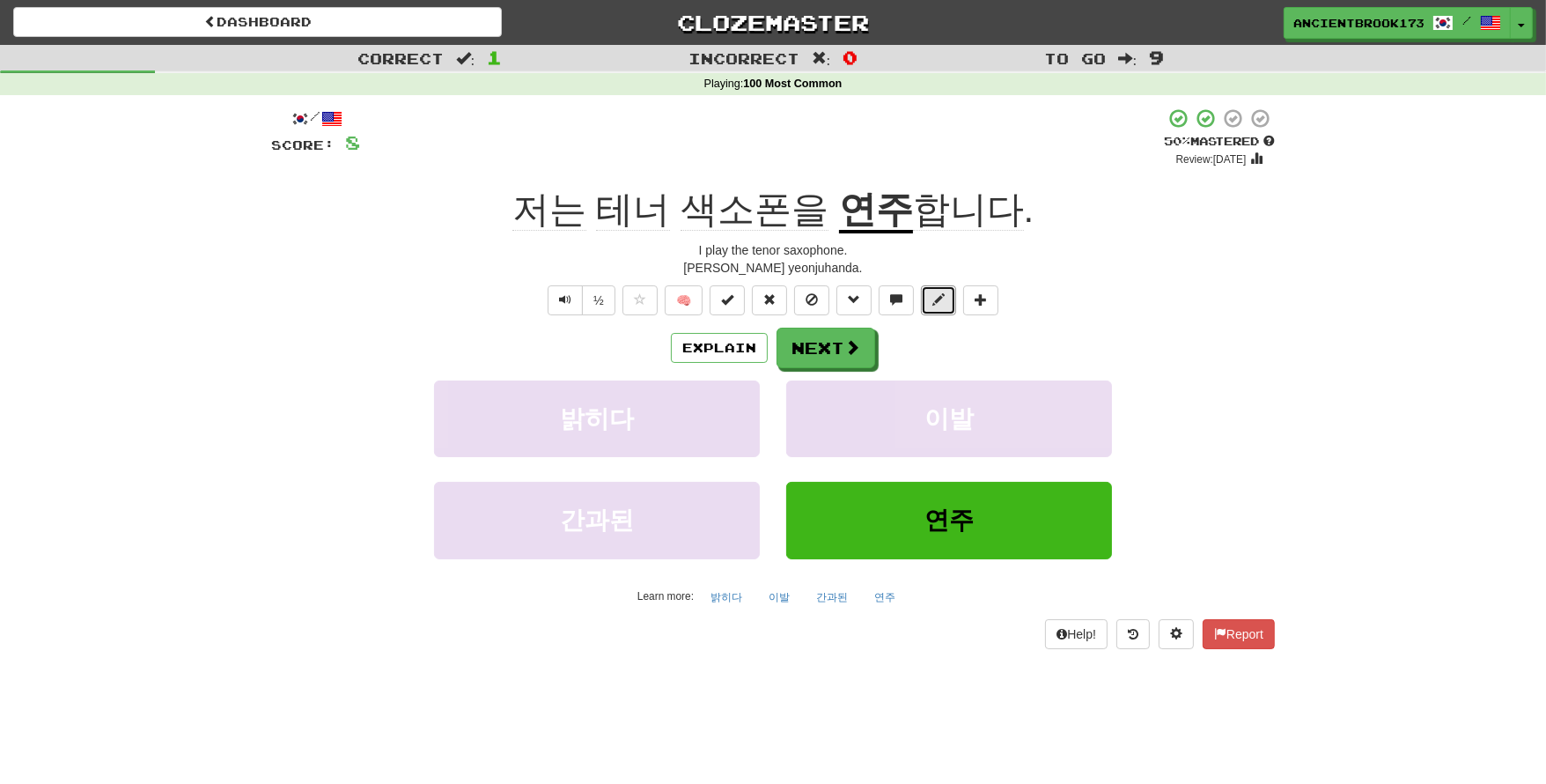
click at [932, 304] on button at bounding box center [938, 300] width 35 height 30
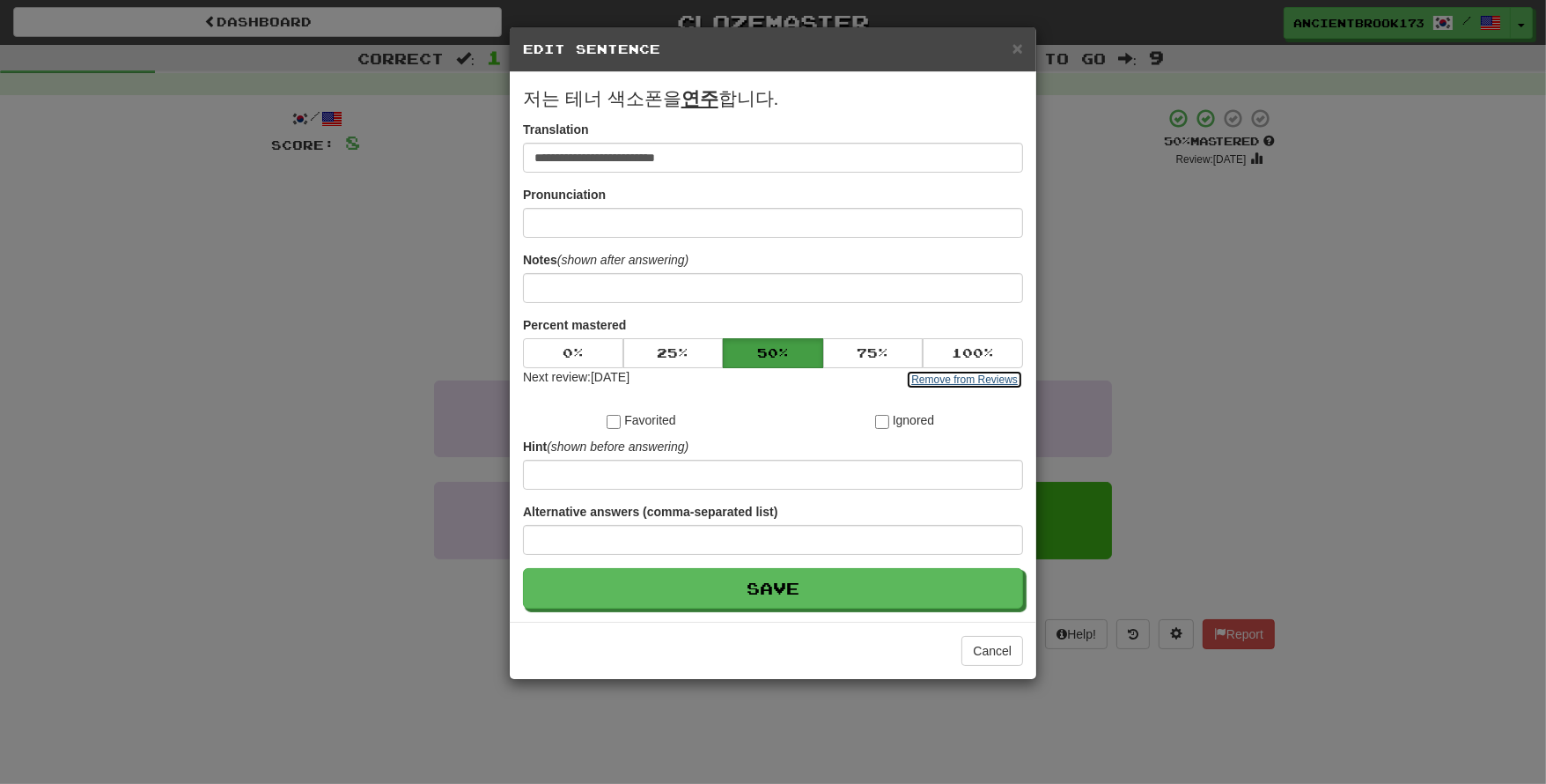
click at [942, 375] on button "Remove from Reviews" at bounding box center [965, 379] width 117 height 20
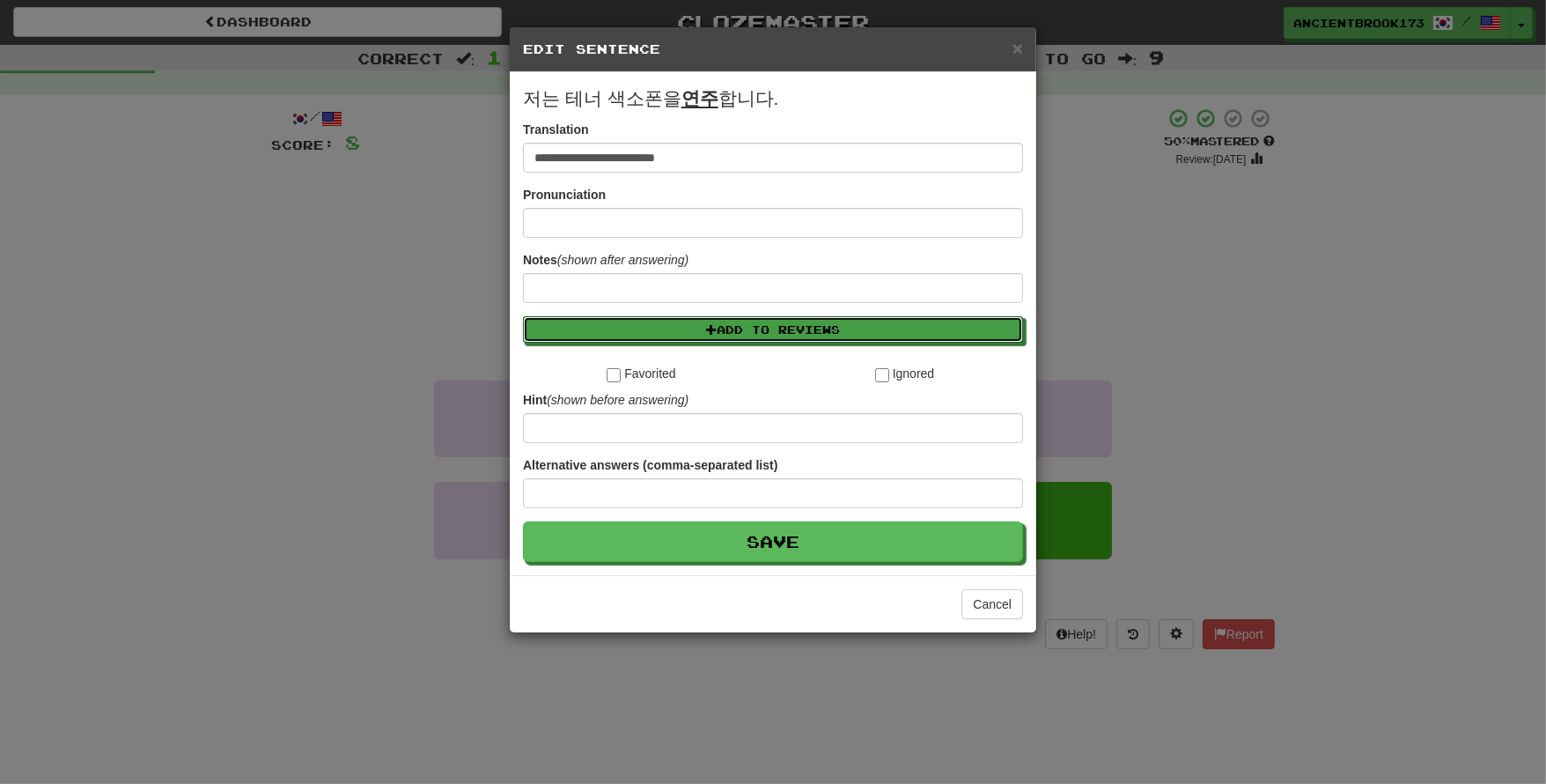
click at [726, 329] on button "Add to Reviews" at bounding box center [773, 329] width 500 height 27
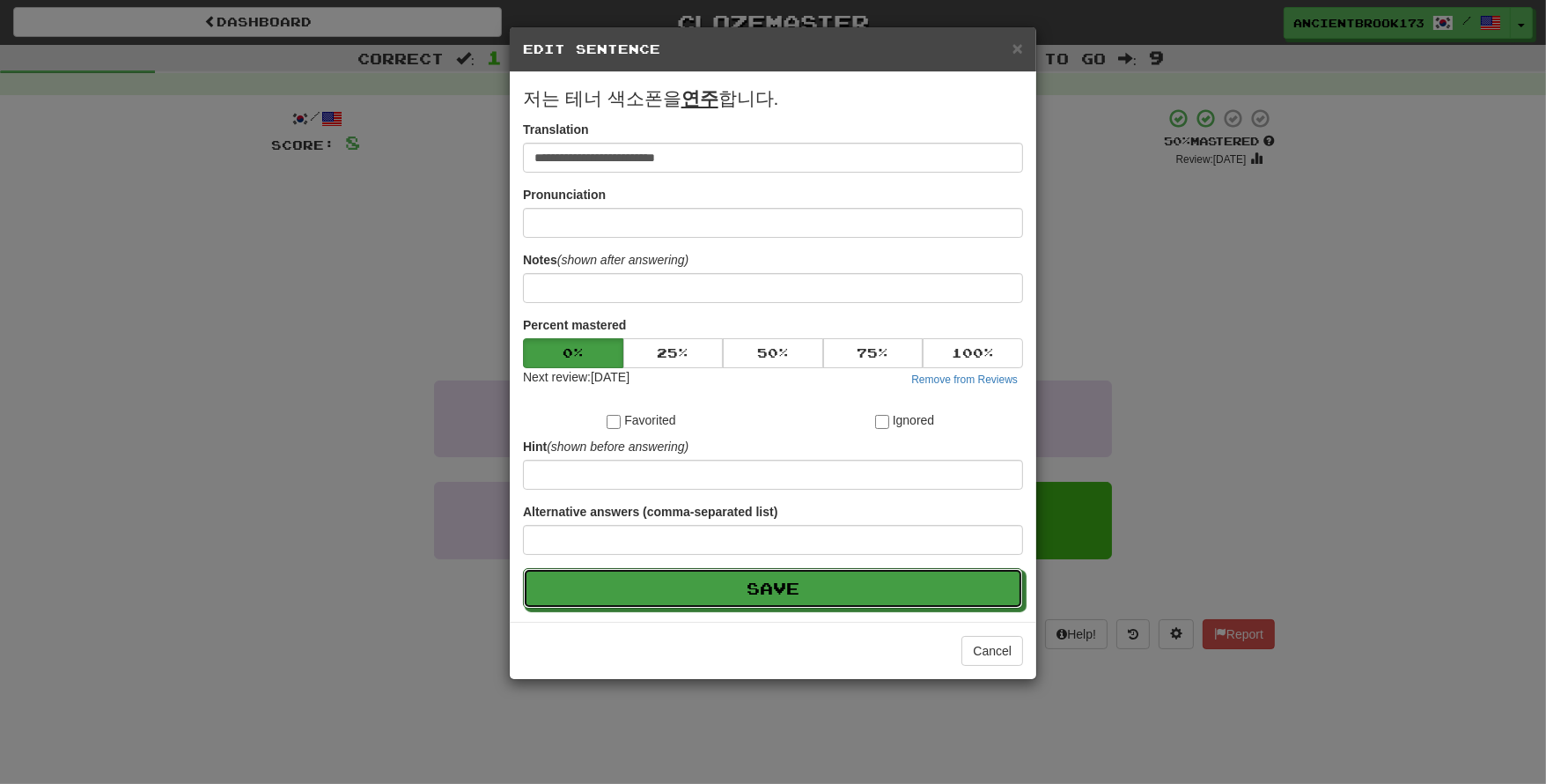
click at [661, 597] on button "Save" at bounding box center [773, 588] width 500 height 40
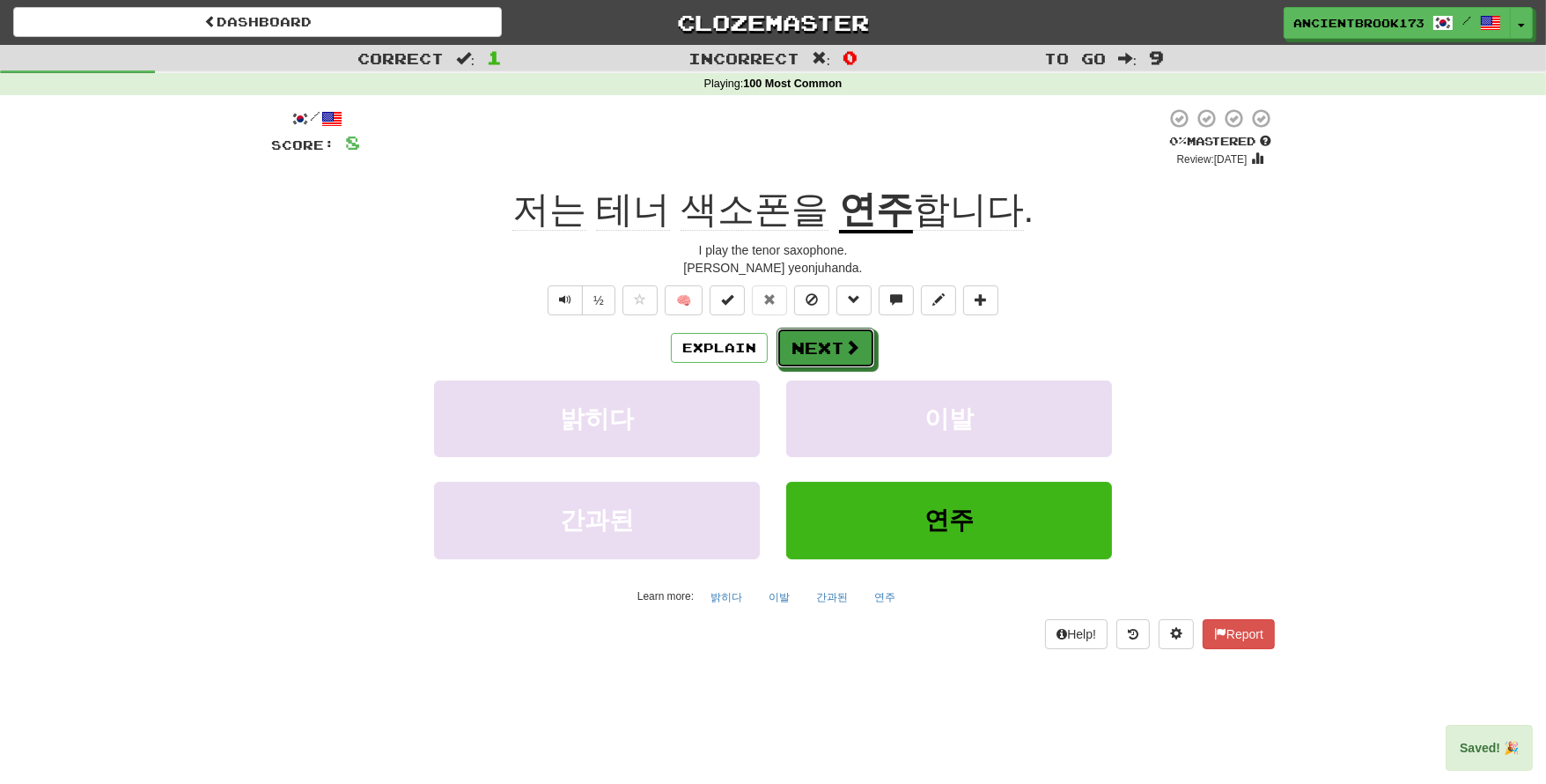
click at [831, 354] on button "Next" at bounding box center [826, 347] width 98 height 40
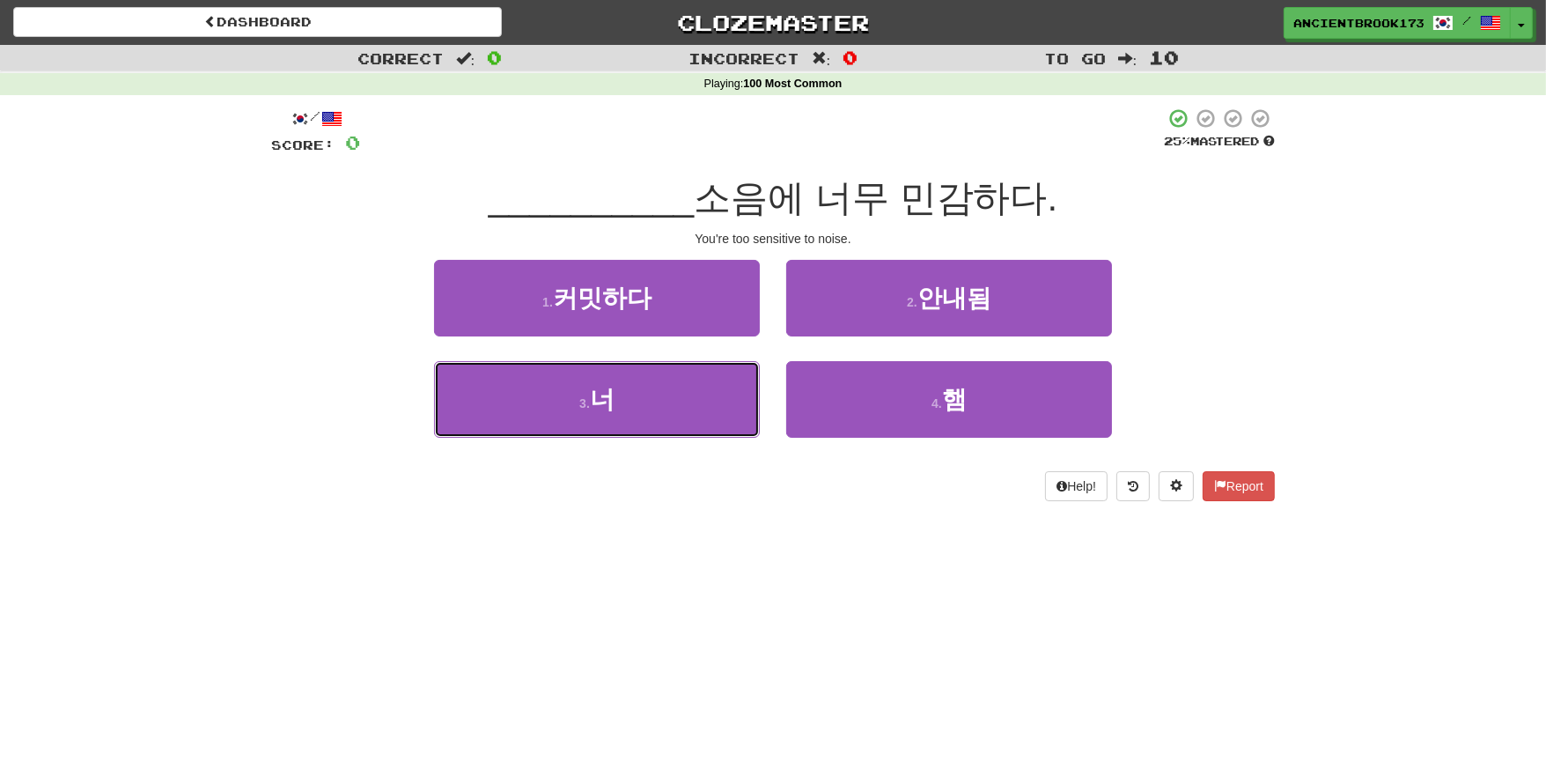
click at [629, 419] on button "3 . 너" at bounding box center [597, 399] width 326 height 77
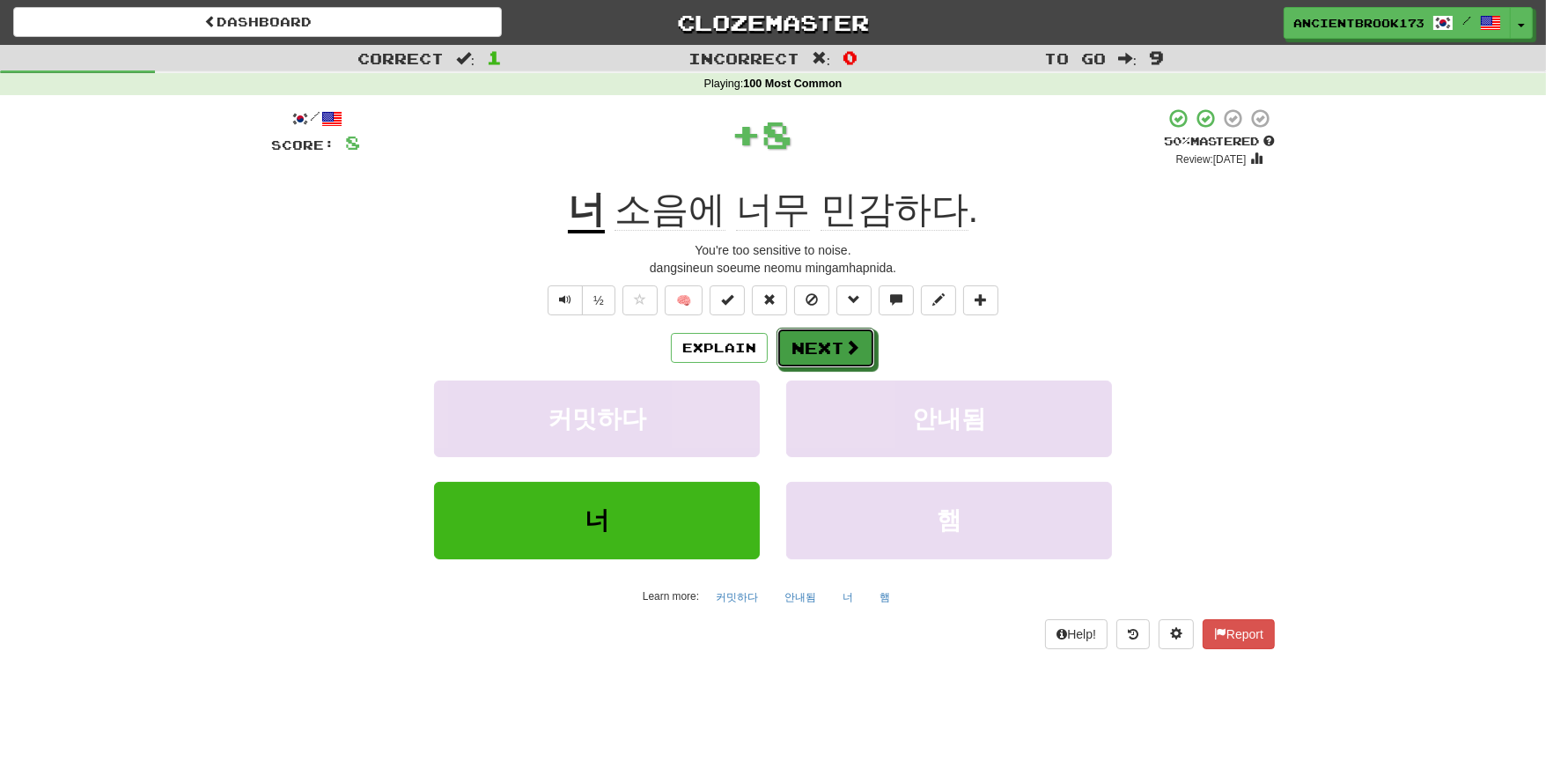
click at [831, 348] on button "Next" at bounding box center [826, 347] width 98 height 40
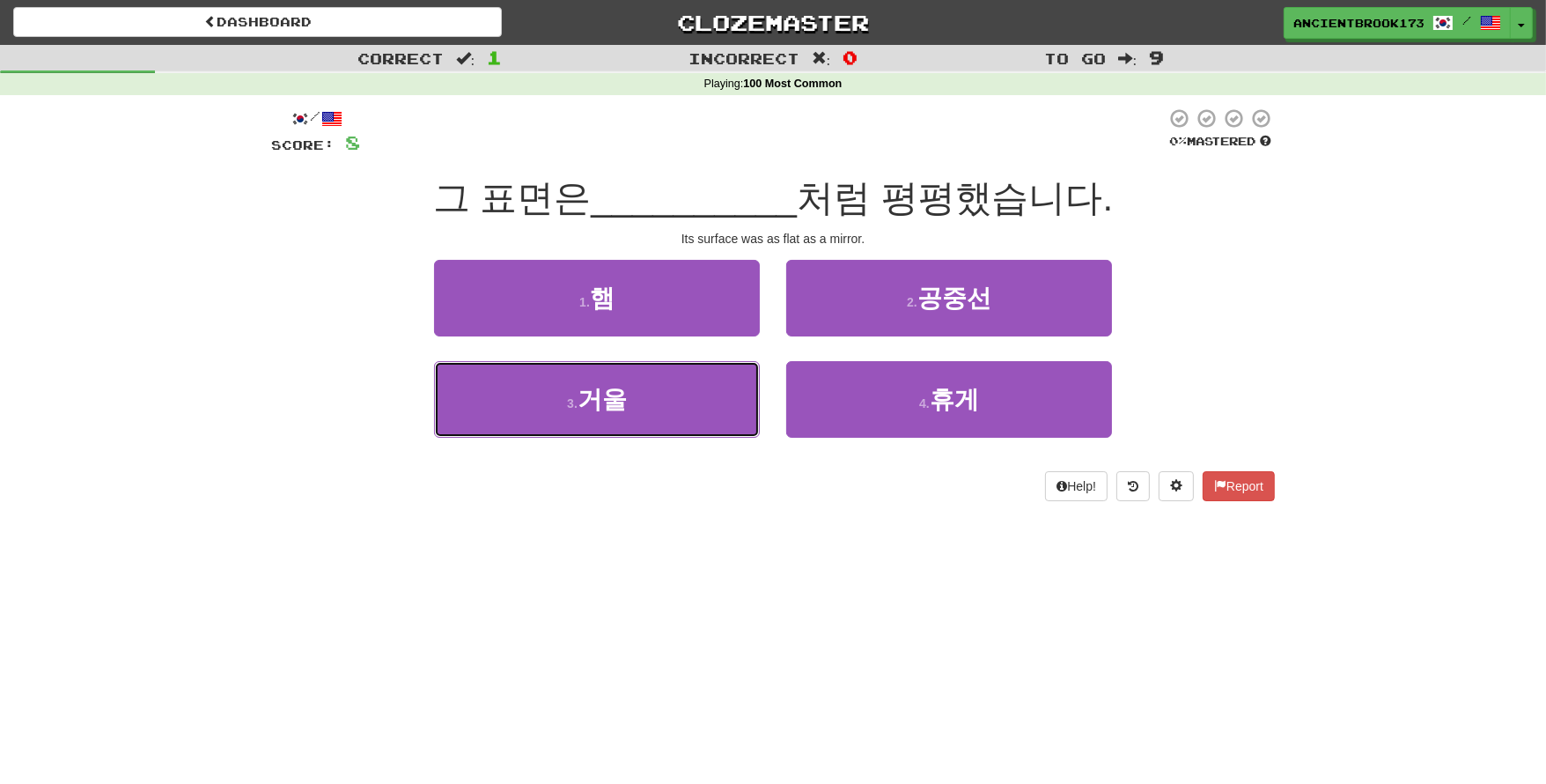
click at [638, 405] on button "3 . 거울" at bounding box center [597, 399] width 326 height 77
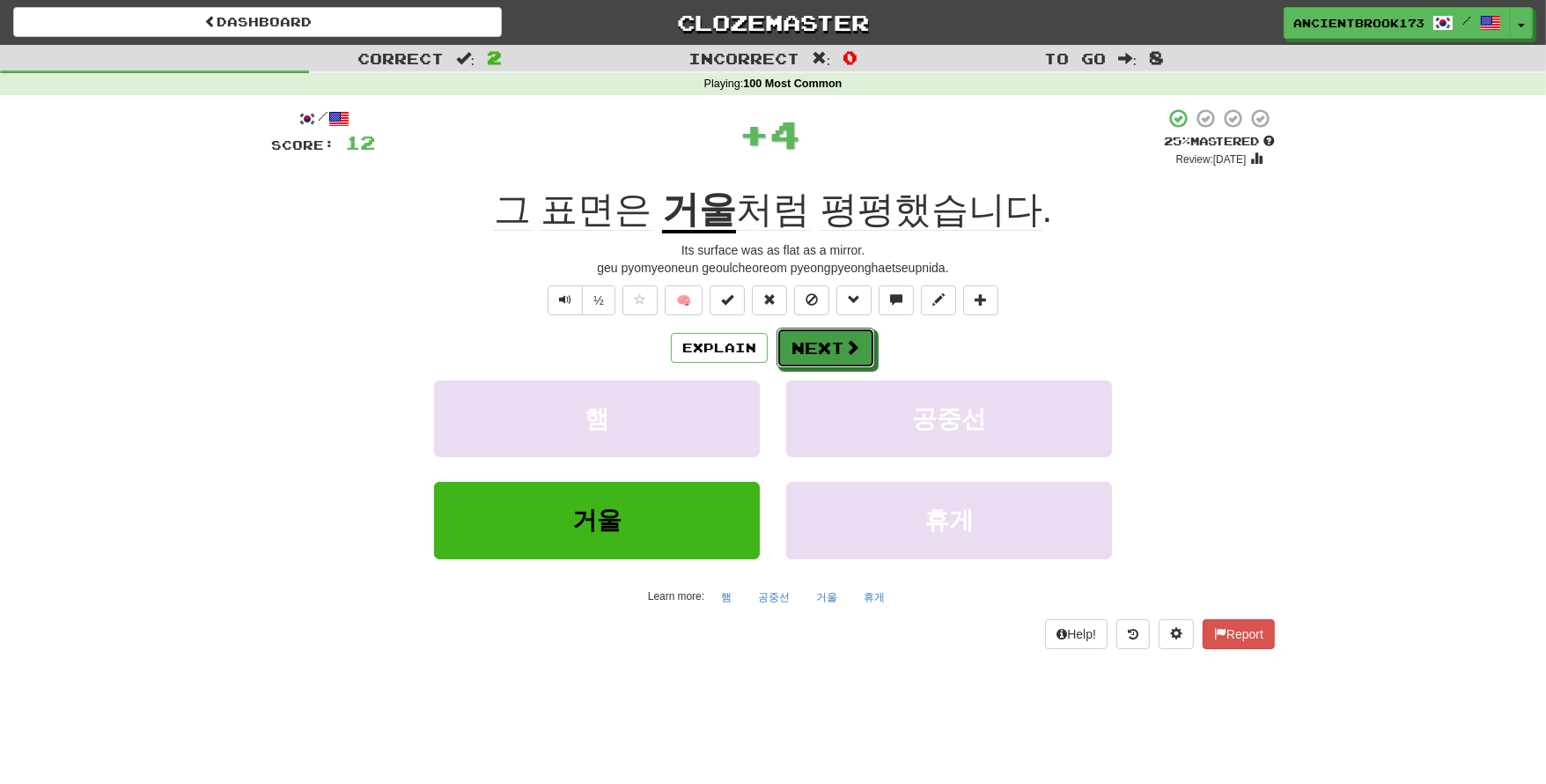
click at [831, 351] on button "Next" at bounding box center [826, 347] width 98 height 40
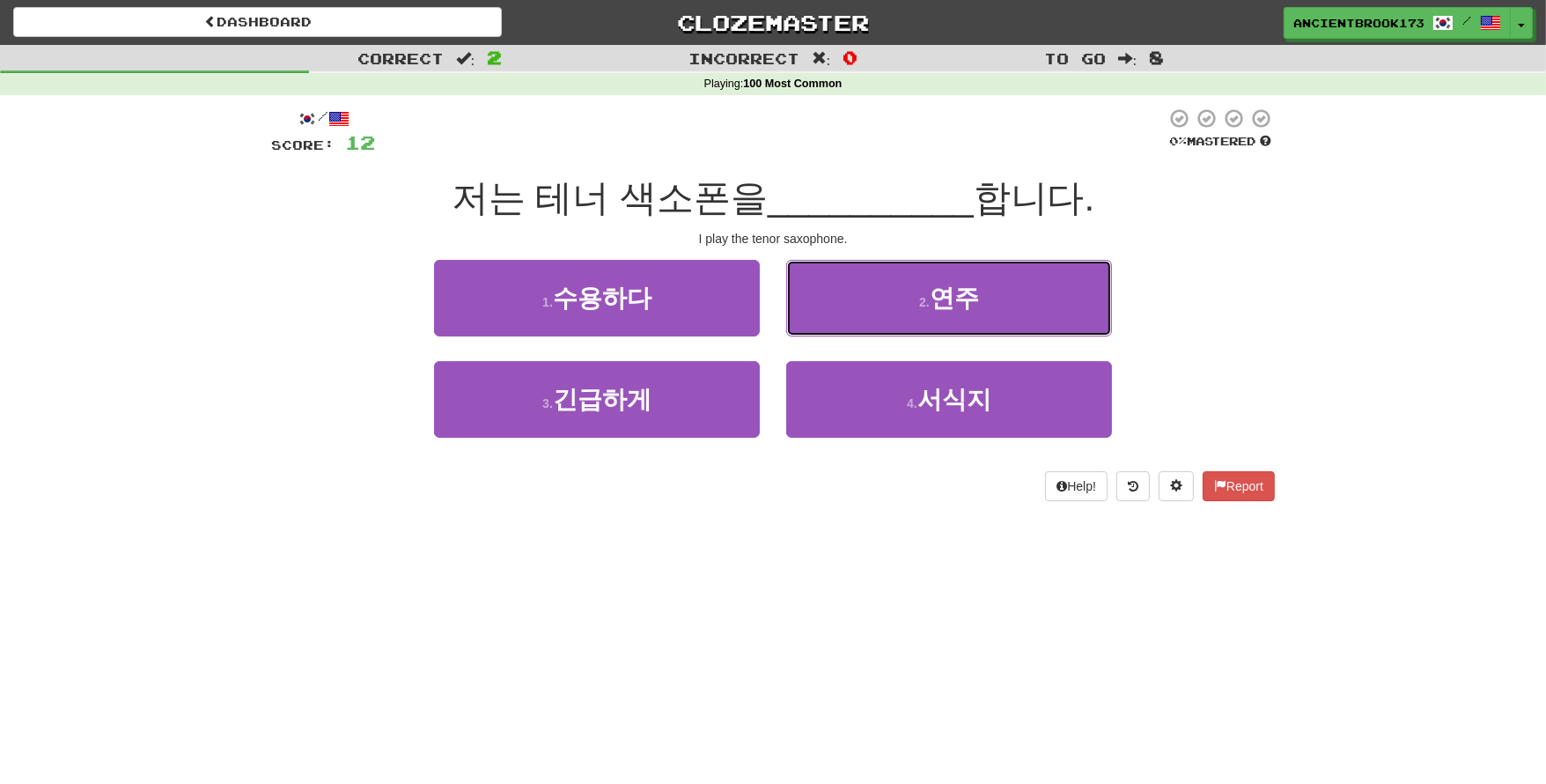
click at [880, 307] on button "2 . [GEOGRAPHIC_DATA]" at bounding box center [948, 298] width 326 height 77
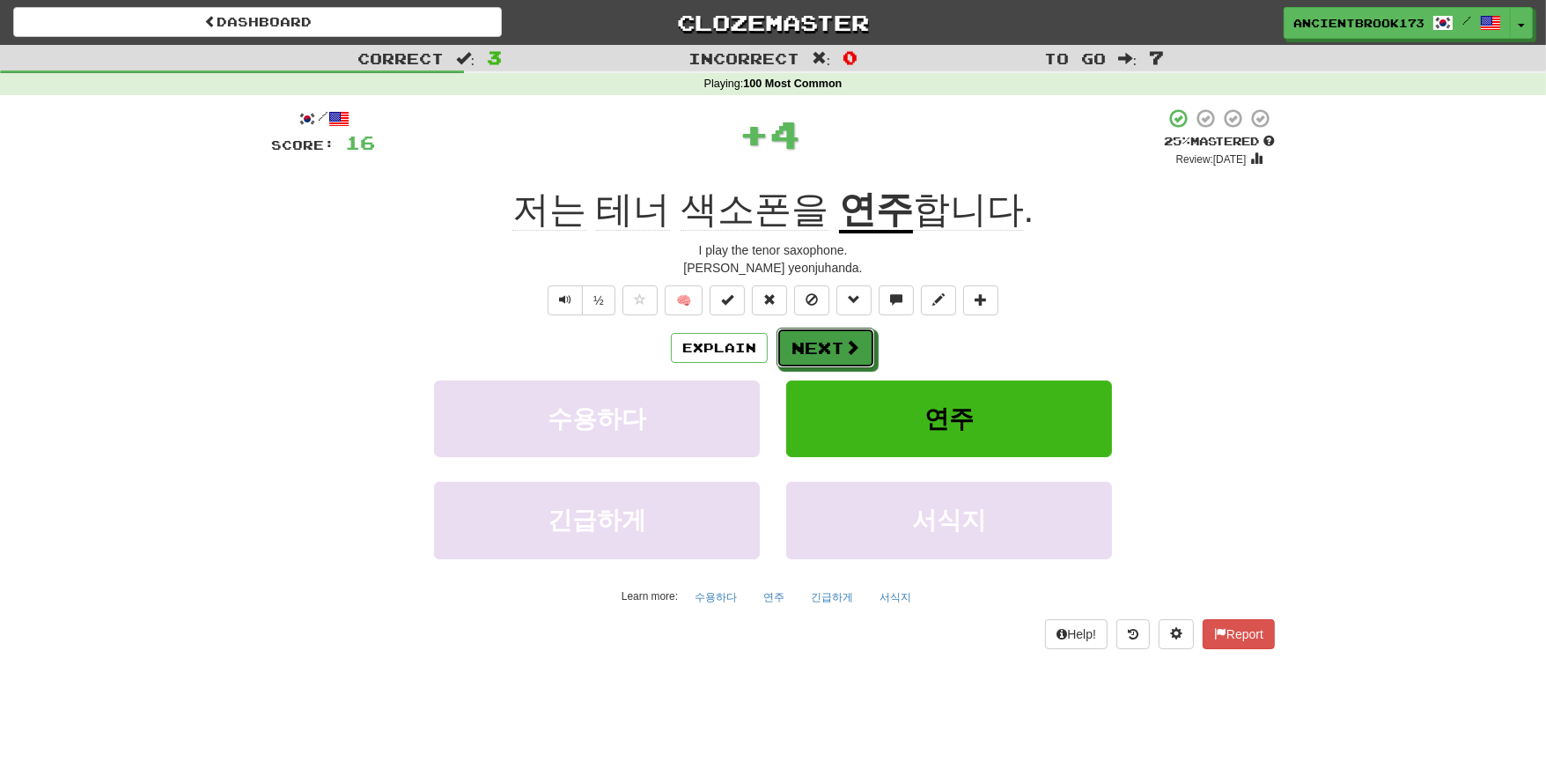
click at [822, 354] on button "Next" at bounding box center [826, 347] width 98 height 40
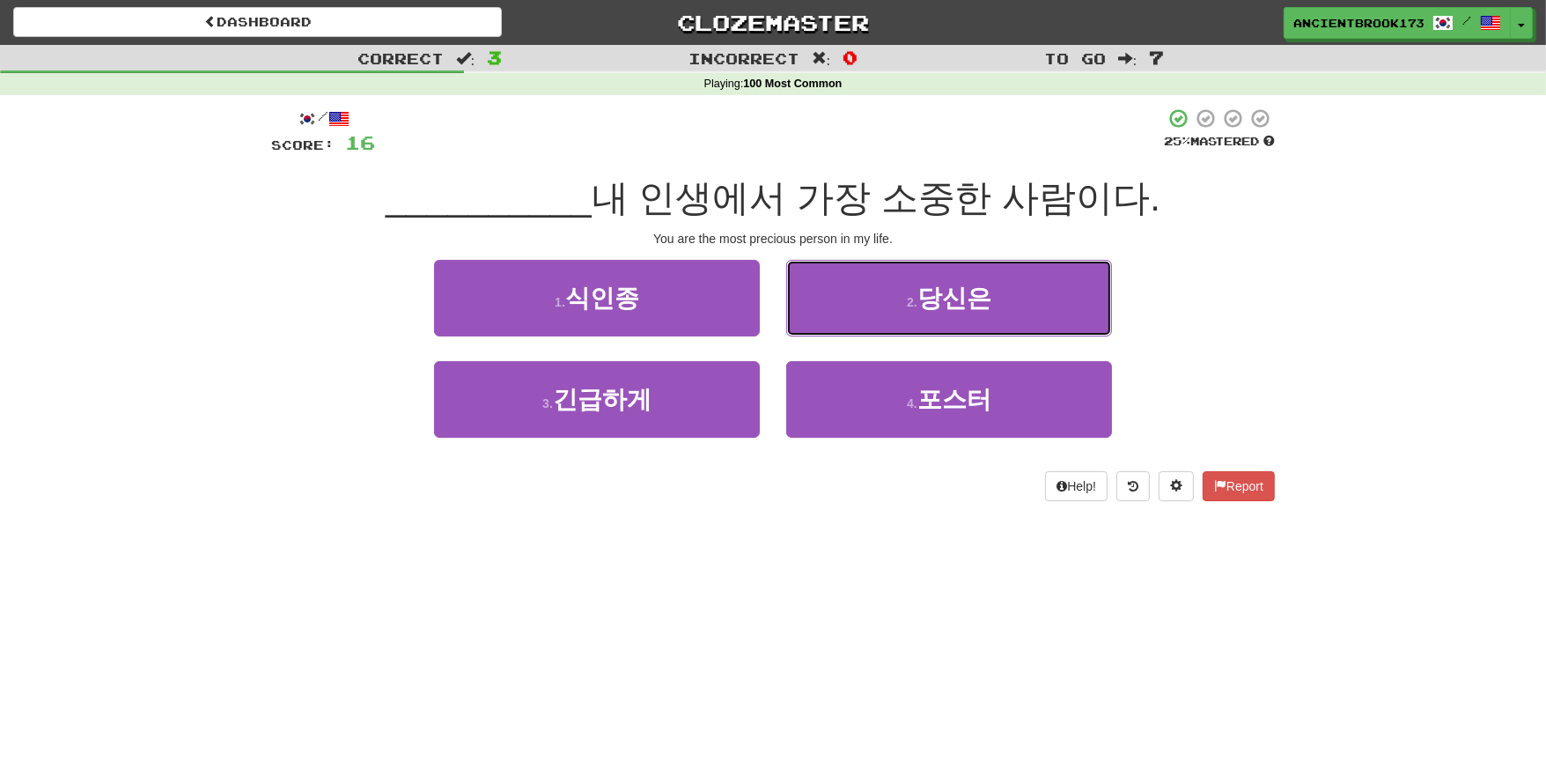
click at [1056, 286] on button "2 . 당신은" at bounding box center [948, 298] width 326 height 77
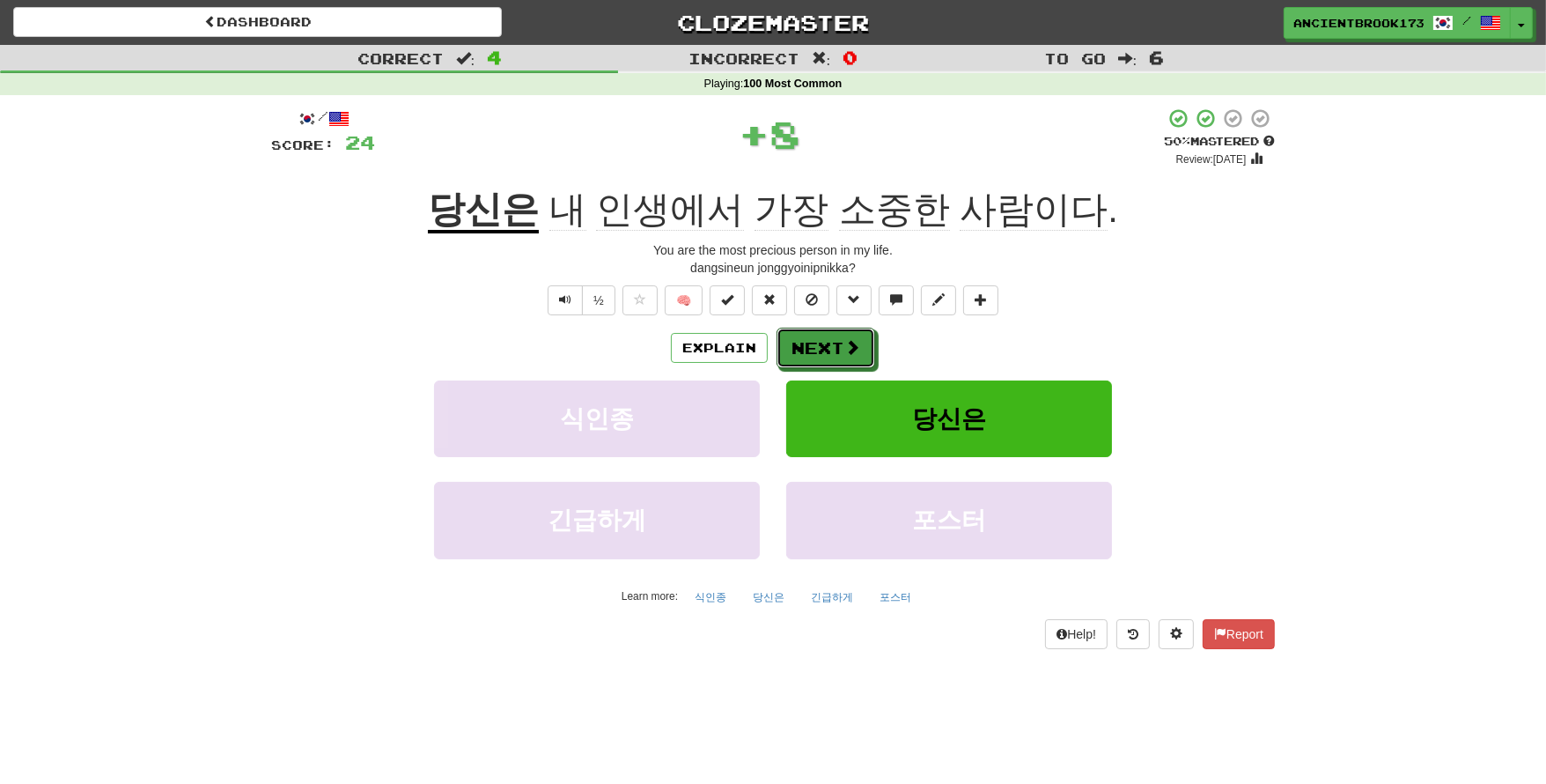
click at [840, 352] on button "Next" at bounding box center [826, 347] width 98 height 40
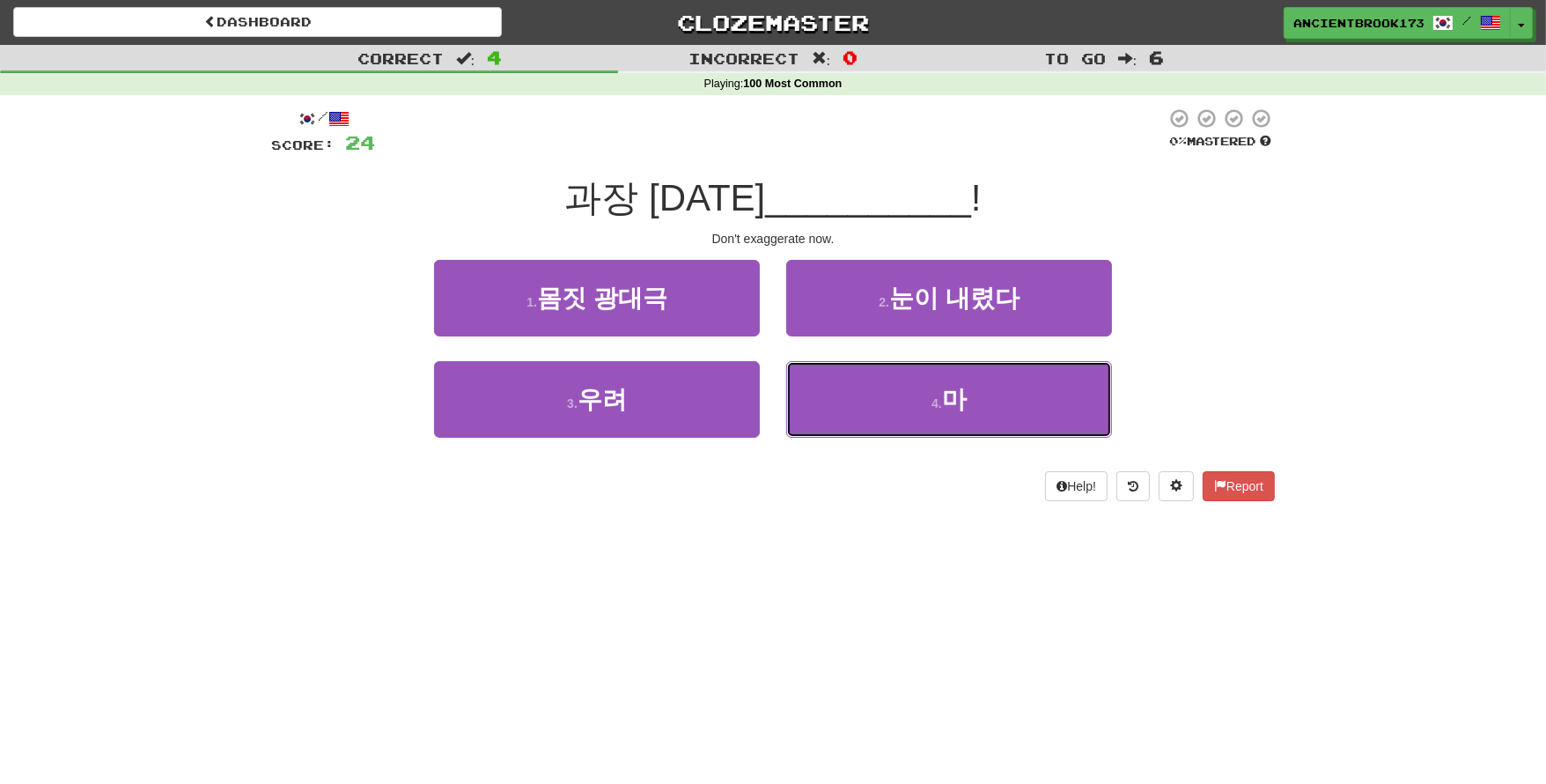
click at [940, 435] on button "4 . 마" at bounding box center [948, 399] width 326 height 77
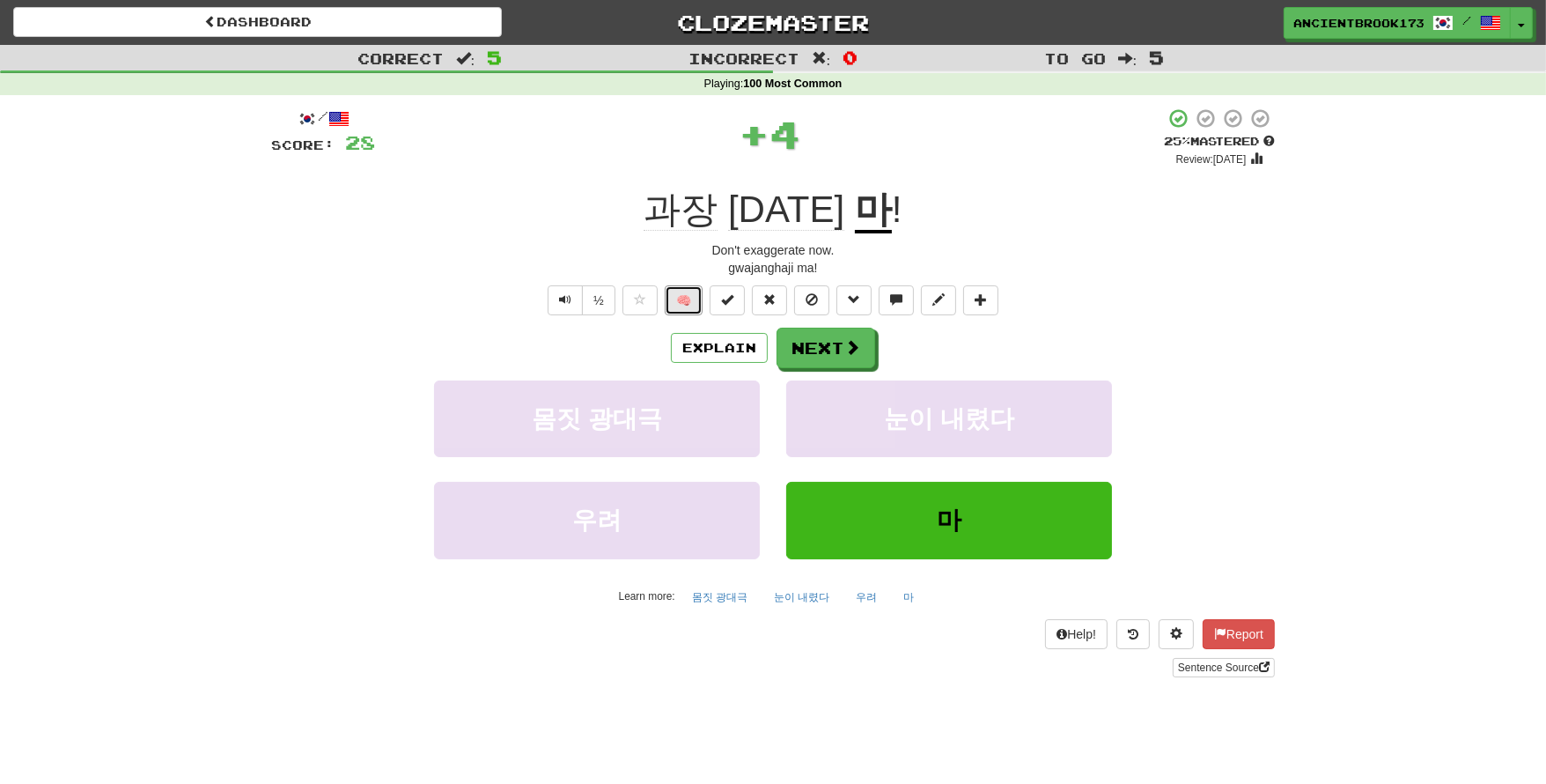
click at [678, 299] on button "🧠" at bounding box center [683, 300] width 38 height 30
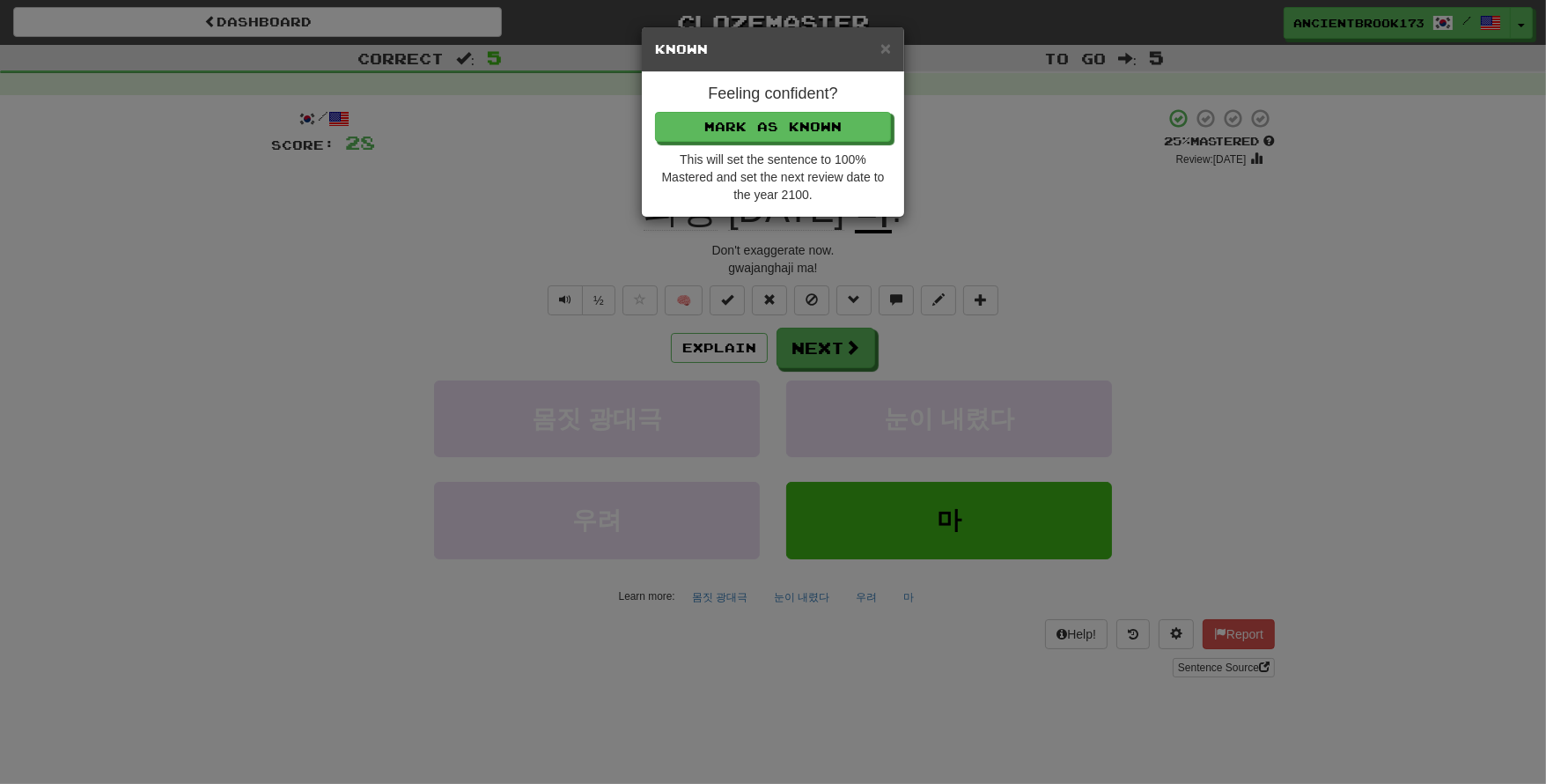
click at [905, 46] on div "× Known" at bounding box center [773, 50] width 263 height 45
click at [890, 53] on span "×" at bounding box center [886, 47] width 11 height 21
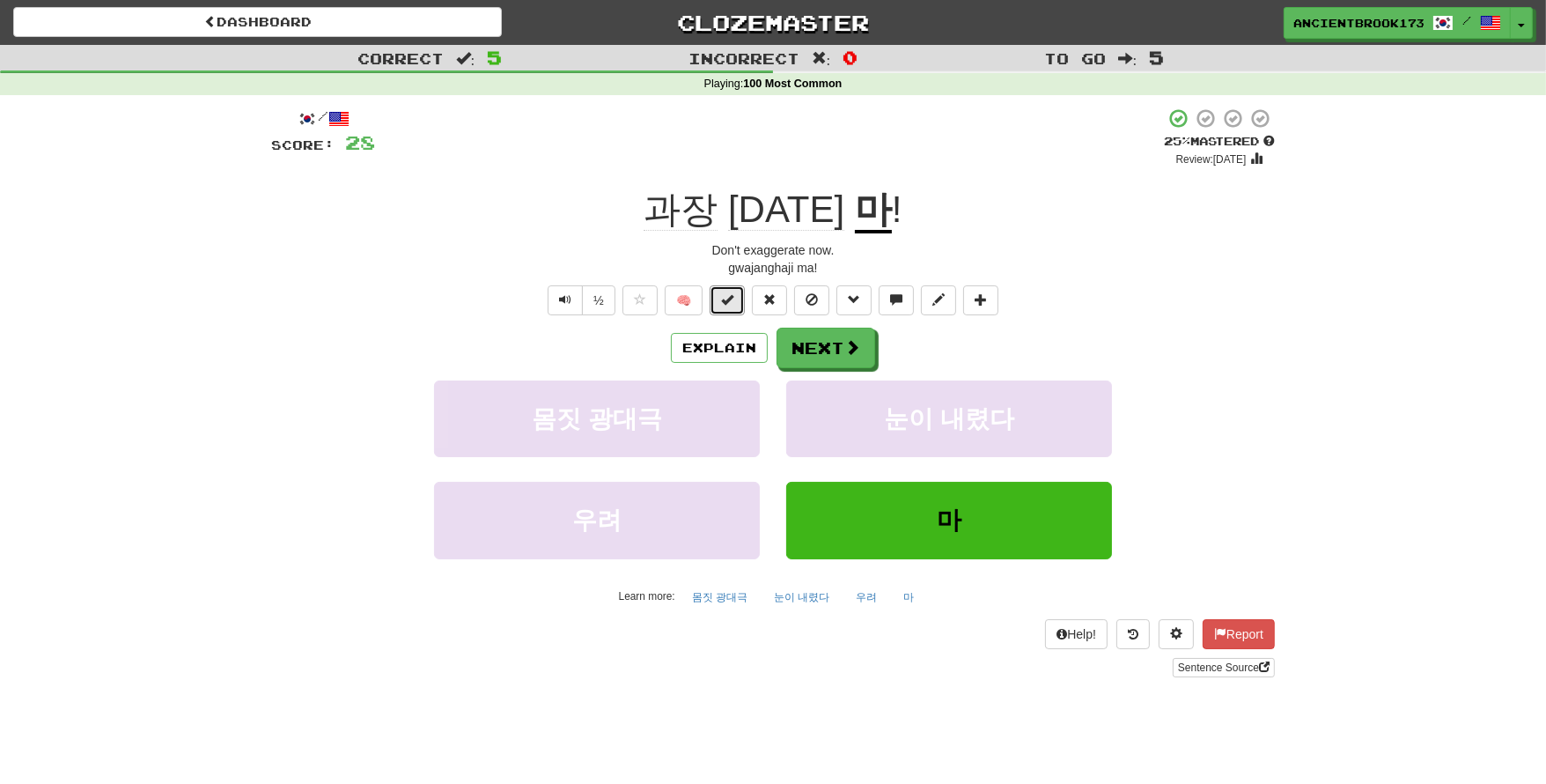
click at [725, 313] on button at bounding box center [727, 300] width 35 height 30
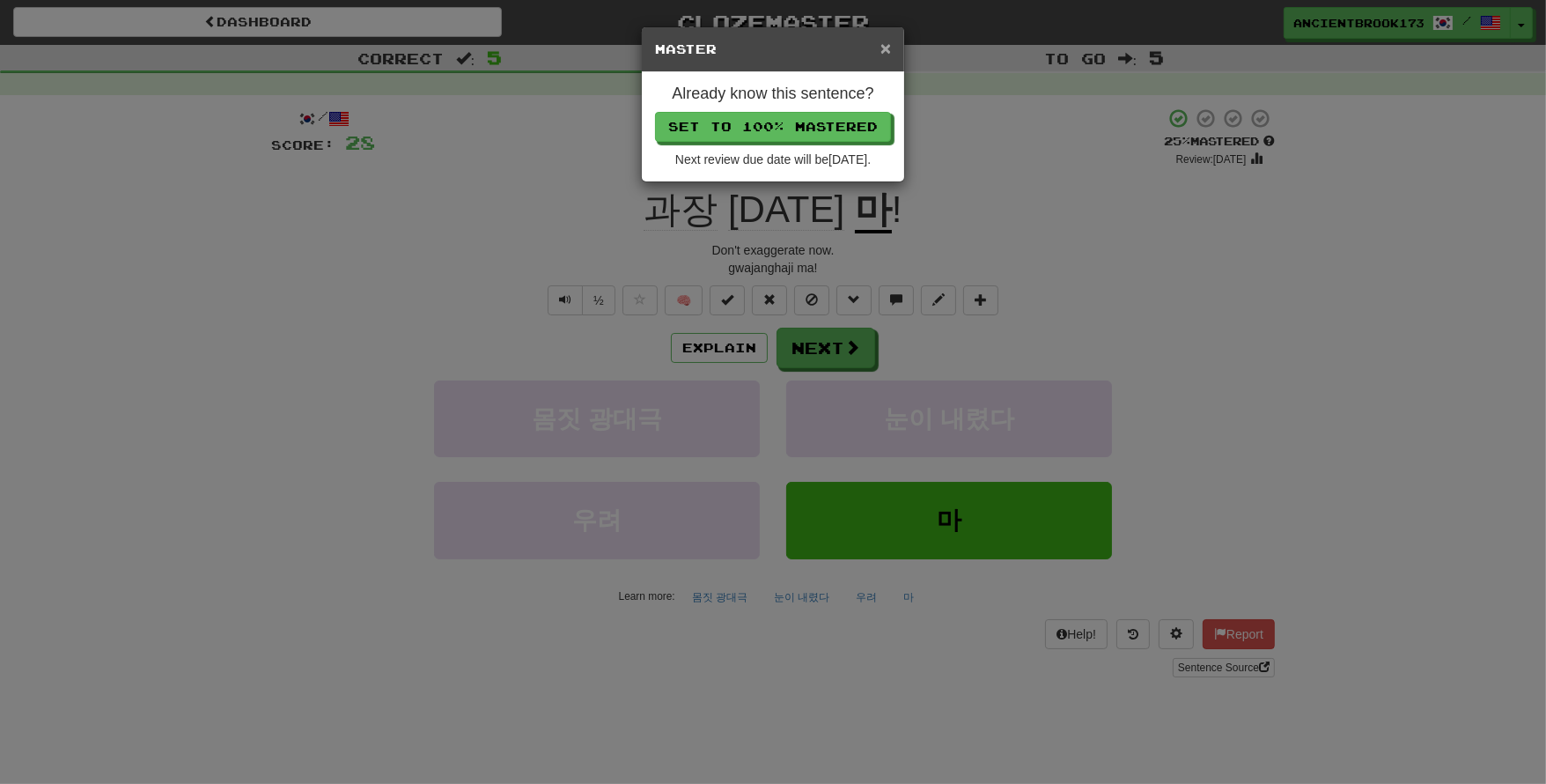
click at [887, 45] on span "×" at bounding box center [886, 47] width 11 height 21
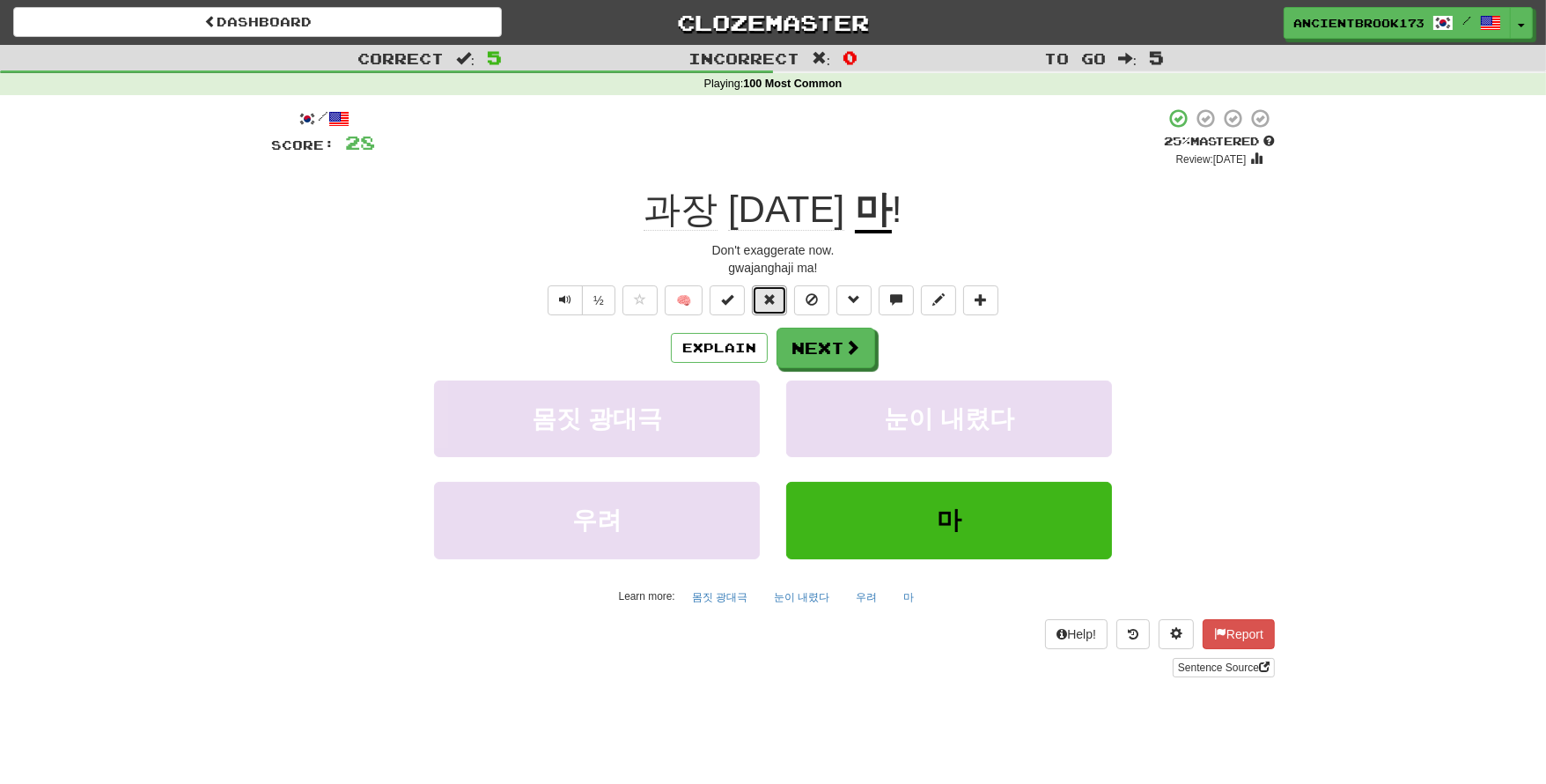
click at [769, 298] on span at bounding box center [770, 299] width 13 height 13
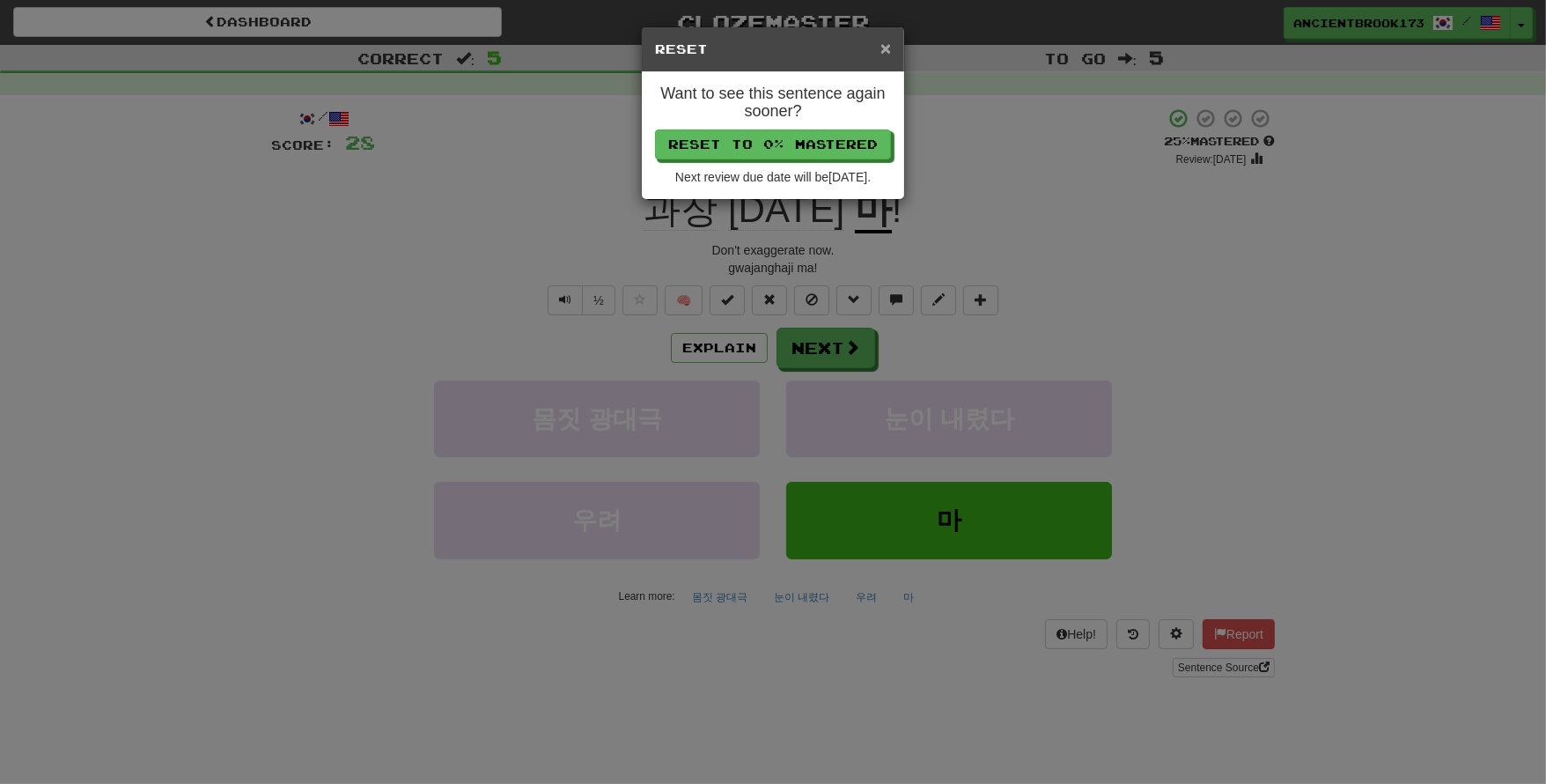
click at [886, 47] on span "×" at bounding box center [886, 47] width 11 height 21
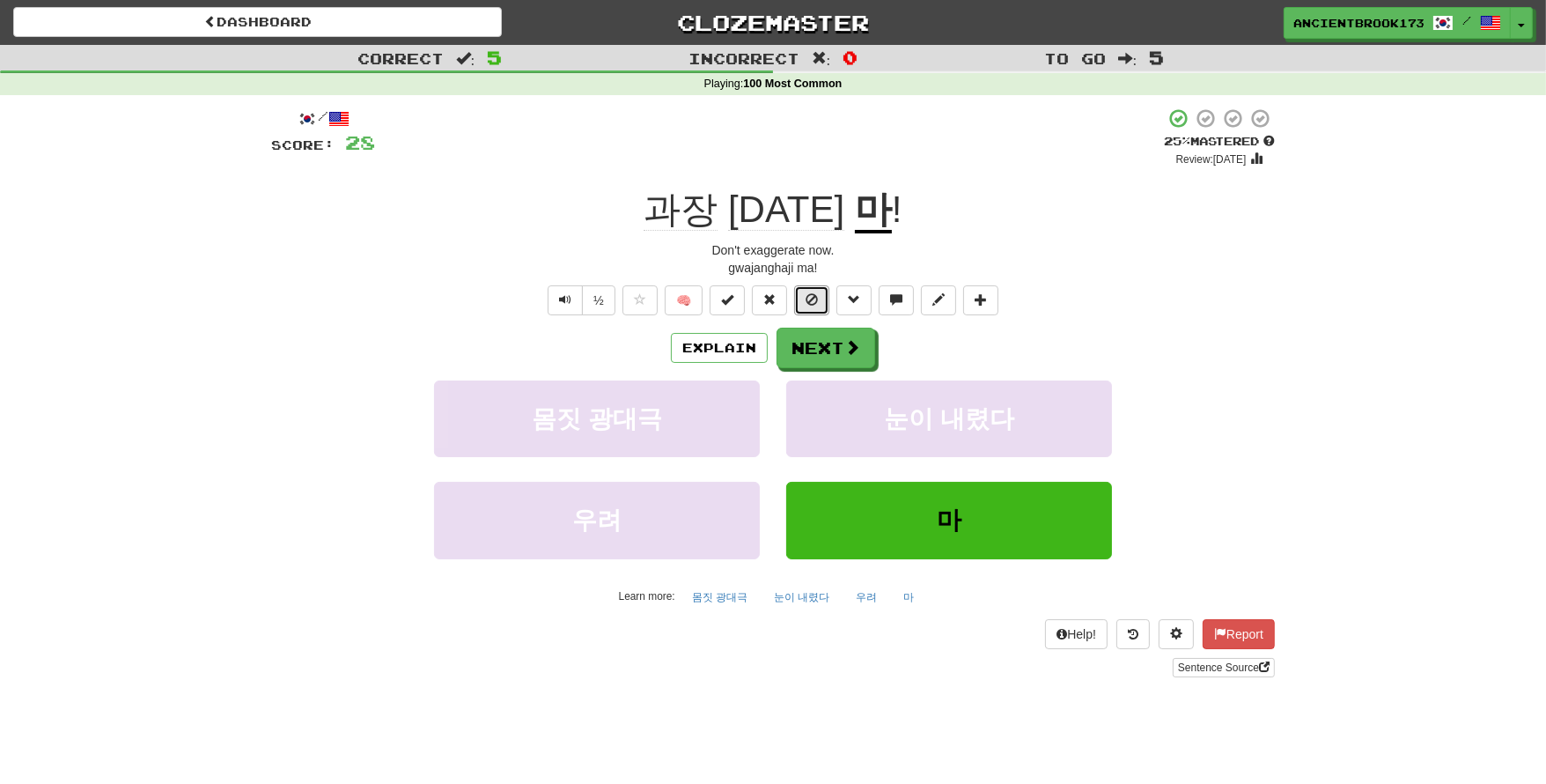
click at [800, 309] on button at bounding box center [811, 300] width 35 height 30
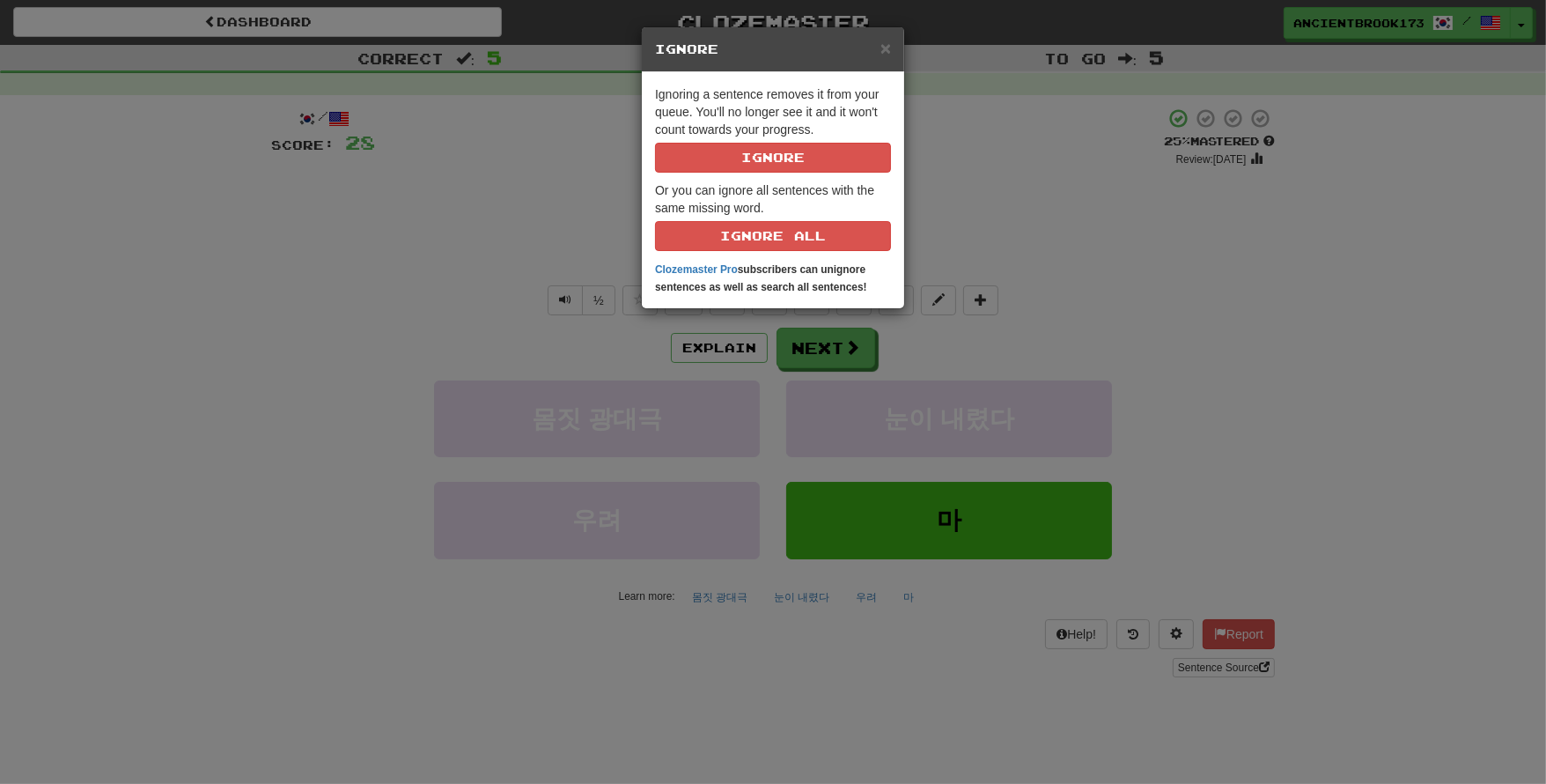
click at [865, 43] on h5 "Ignore" at bounding box center [773, 49] width 236 height 18
click at [882, 47] on span "×" at bounding box center [886, 47] width 11 height 21
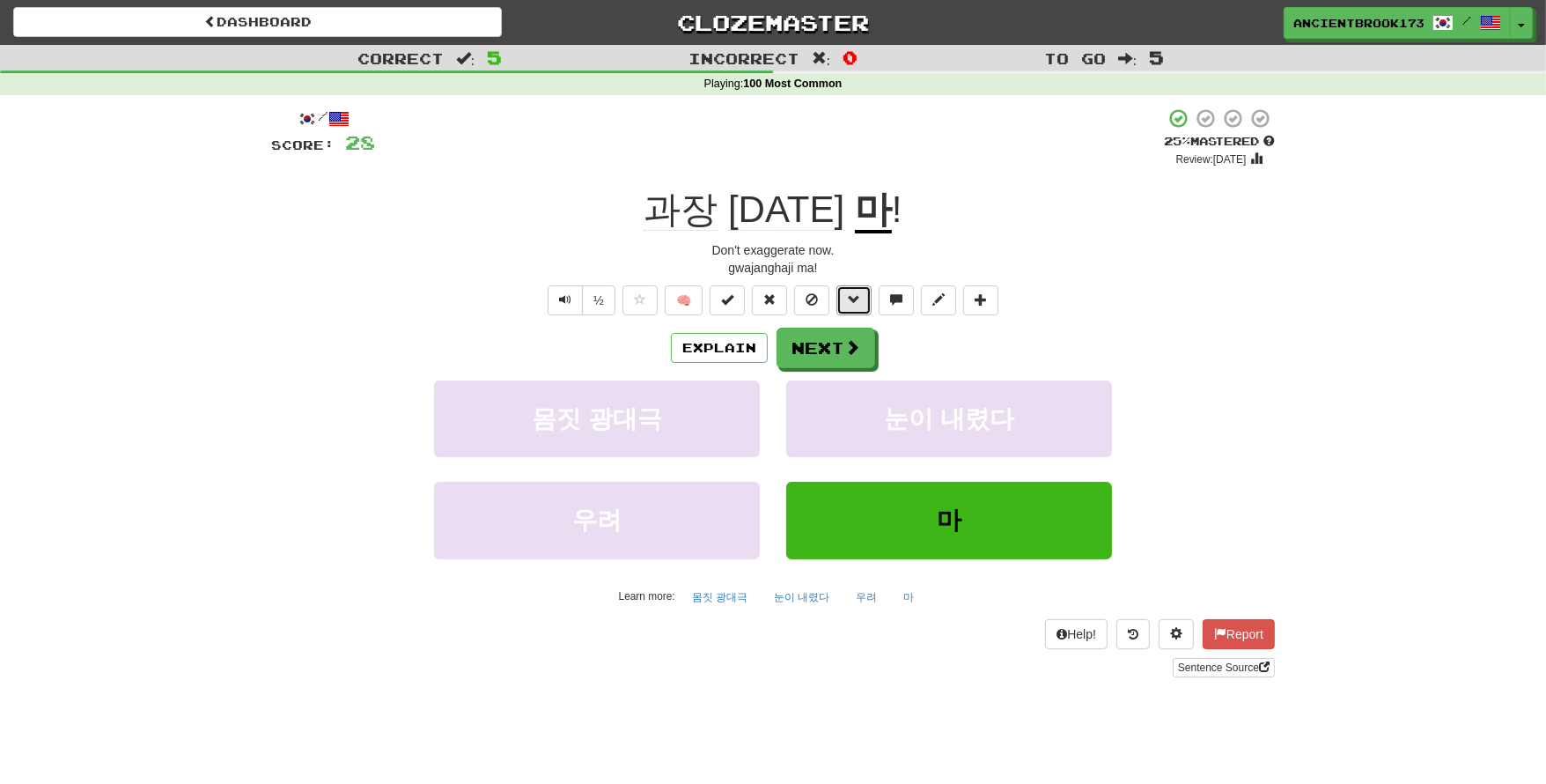
click at [858, 310] on button at bounding box center [854, 300] width 35 height 30
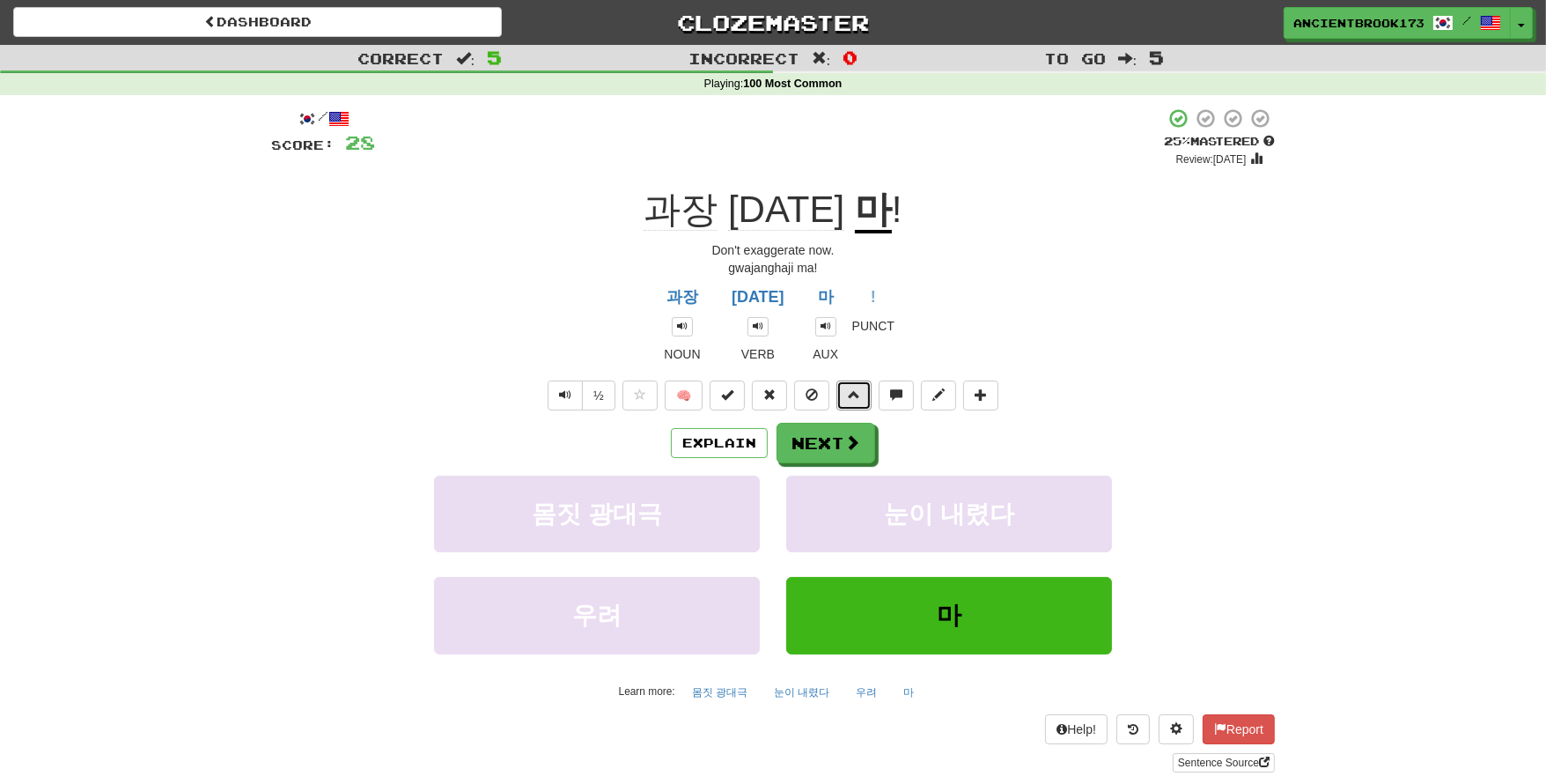
click at [862, 390] on button at bounding box center [854, 396] width 35 height 30
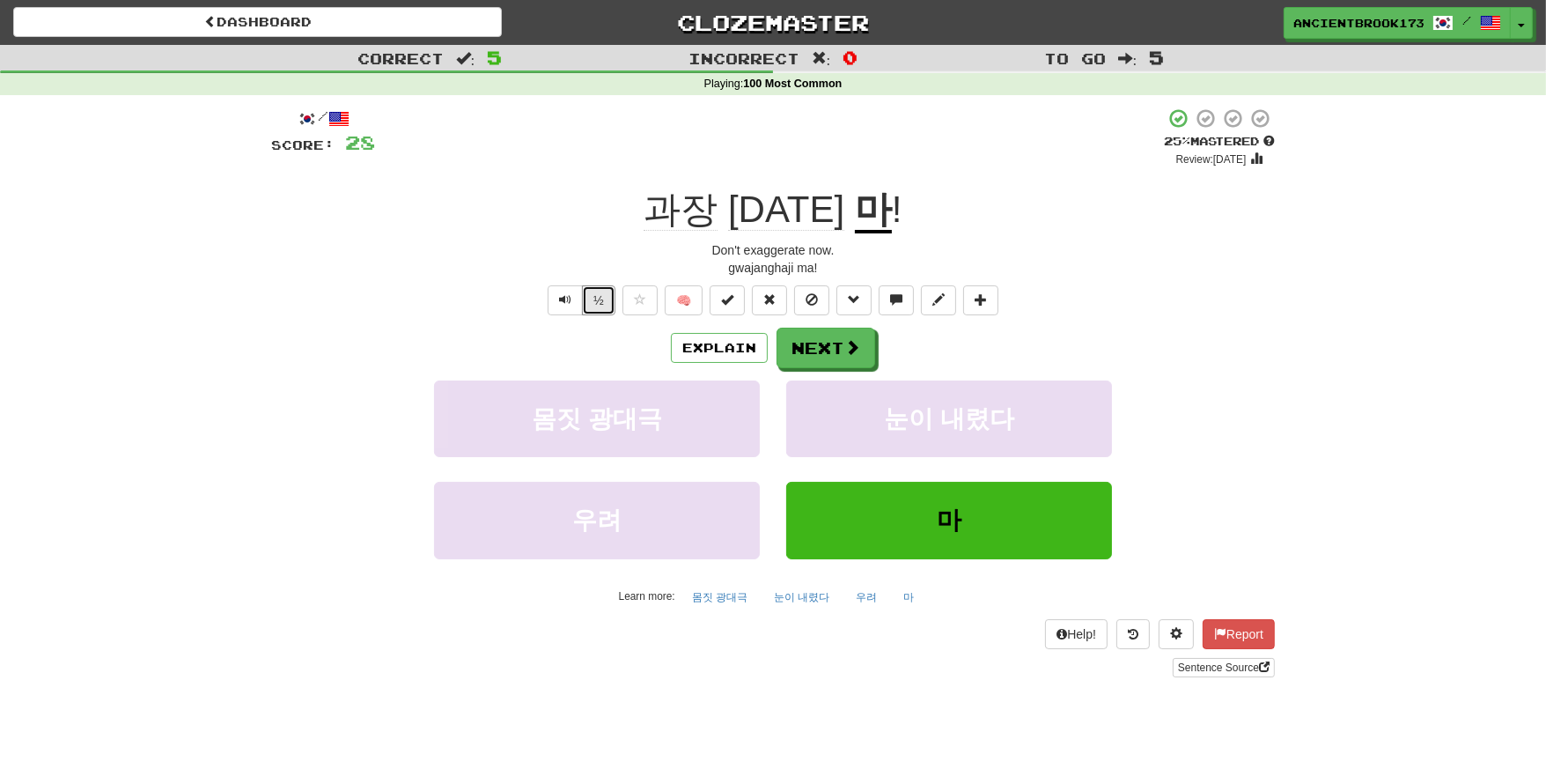
click at [584, 298] on button "½" at bounding box center [598, 300] width 33 height 30
click at [898, 312] on button at bounding box center [896, 300] width 35 height 30
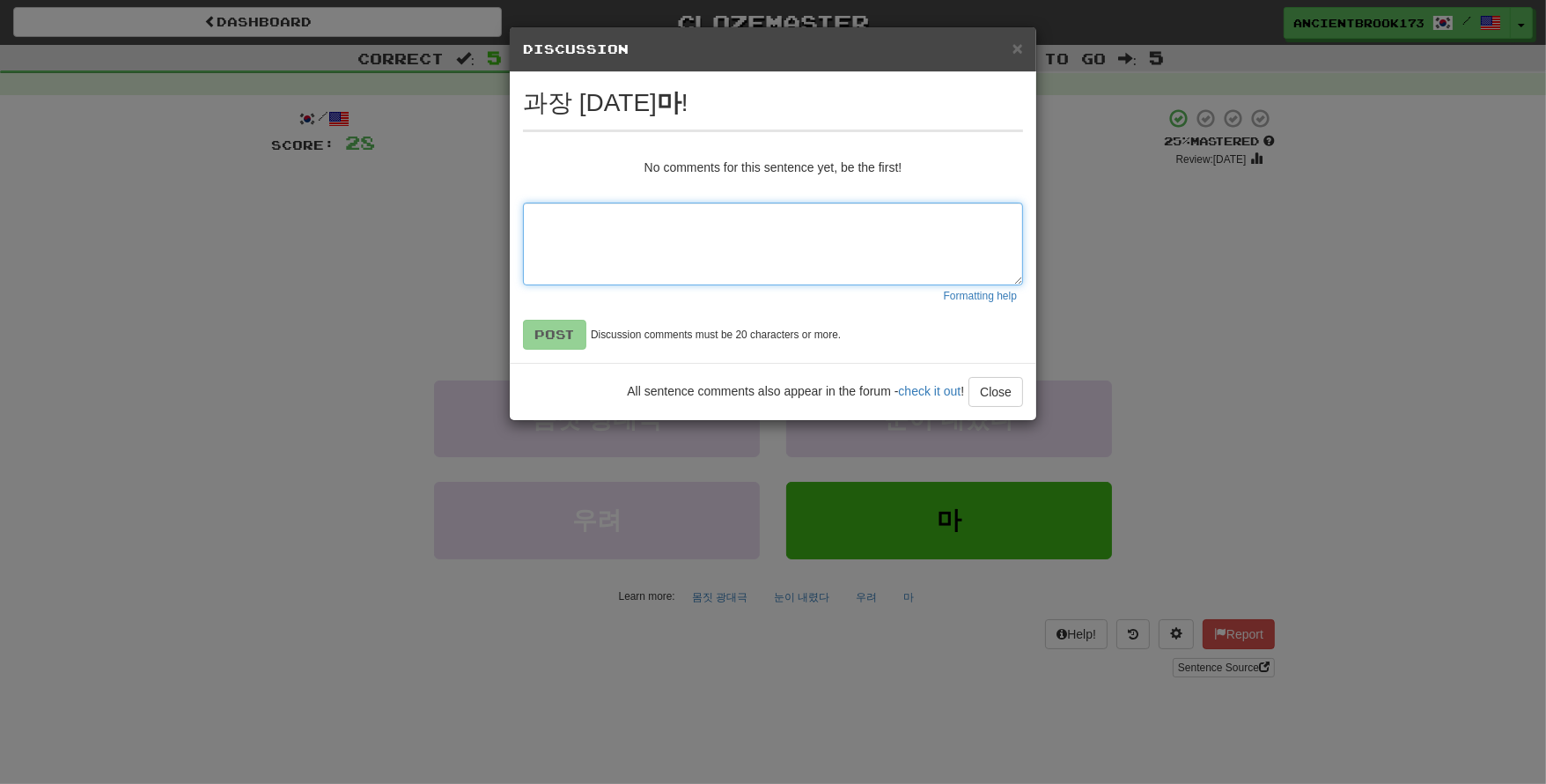
click at [853, 238] on textarea at bounding box center [773, 244] width 500 height 83
click at [1079, 222] on div "× Discussion View in the forum 과장 [DATE] 마 ! No comments for this sentence yet,…" at bounding box center [773, 392] width 1546 height 784
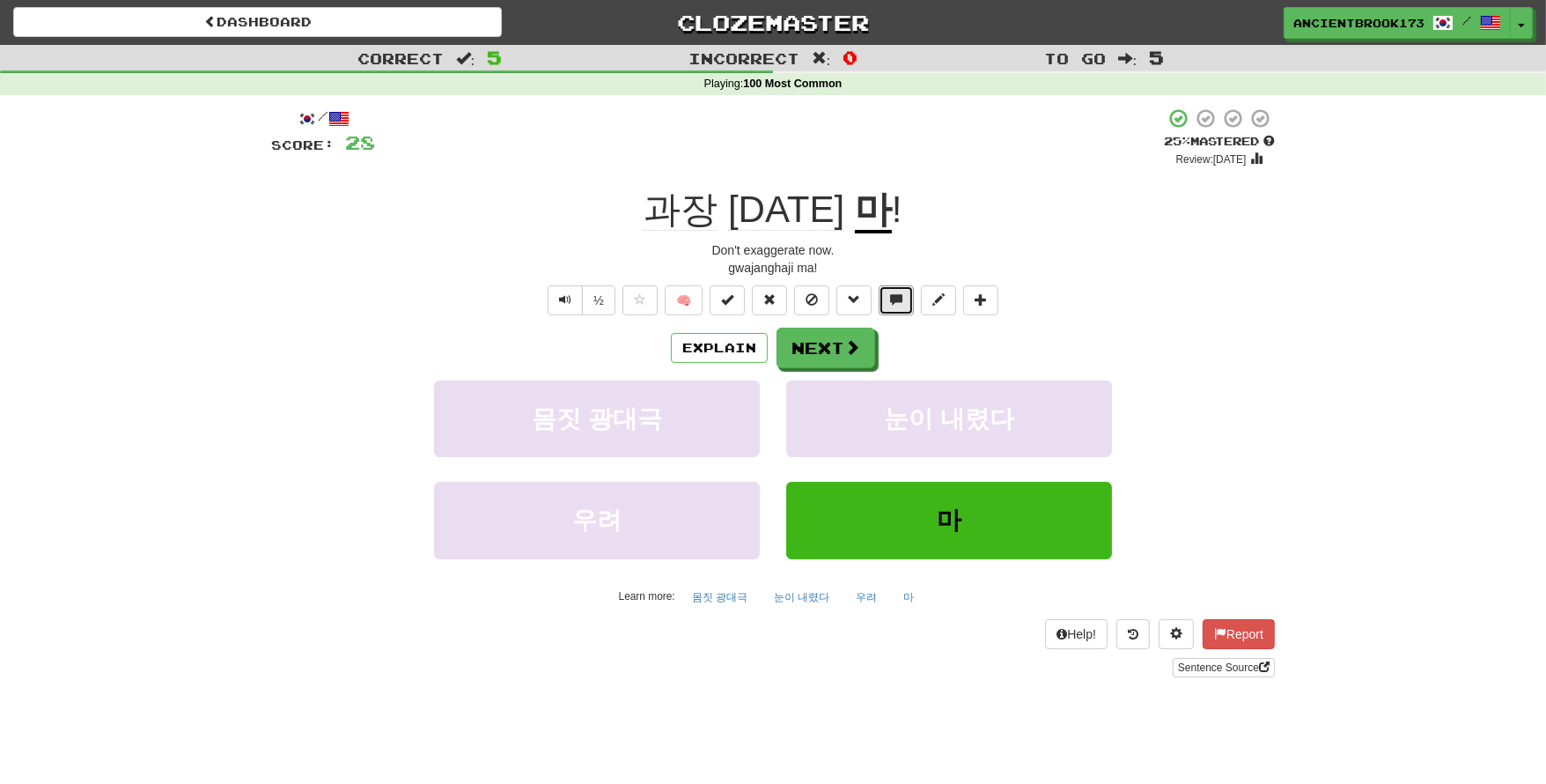
click at [894, 298] on span at bounding box center [897, 299] width 13 height 13
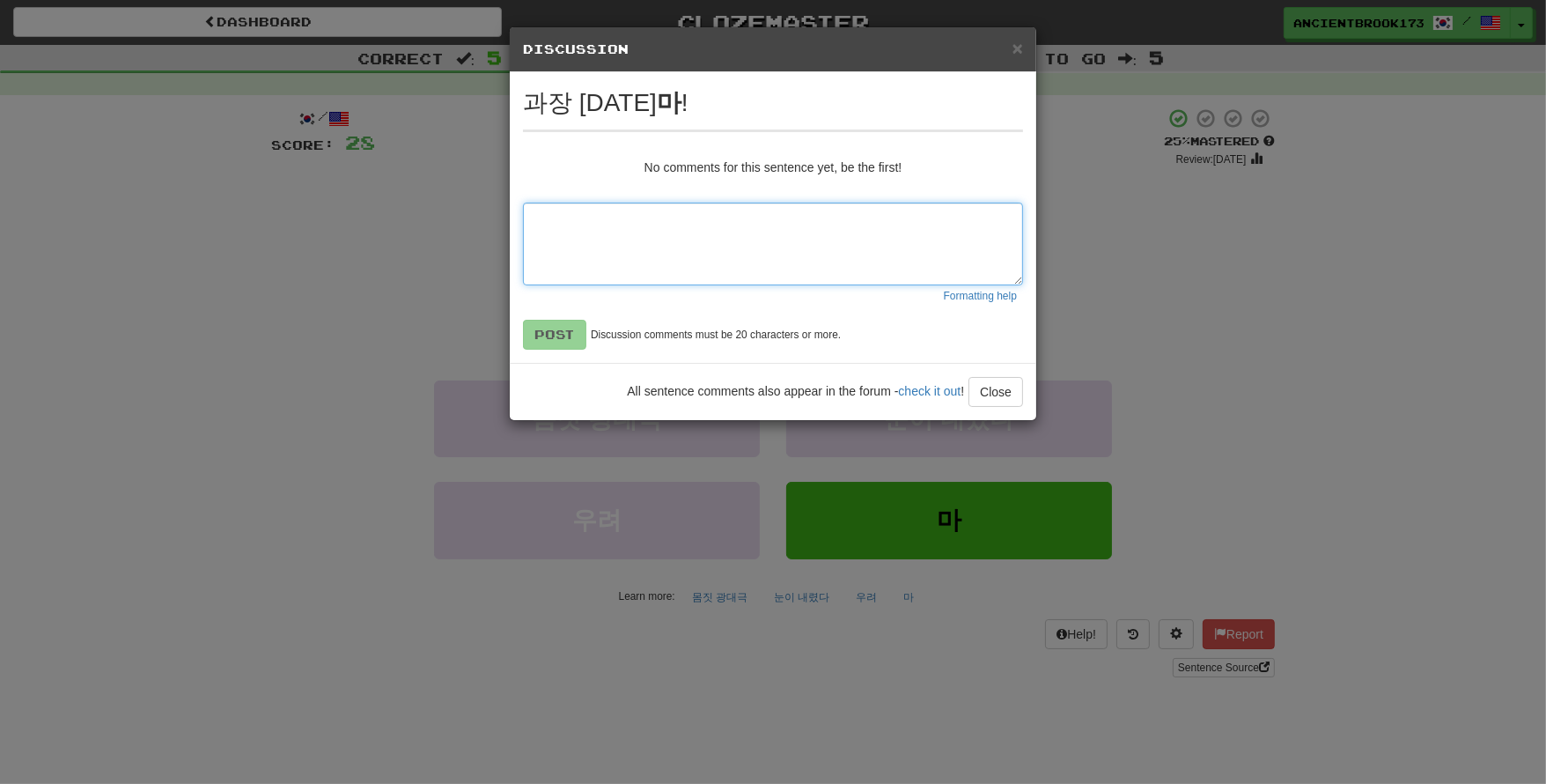
click at [951, 224] on textarea at bounding box center [773, 244] width 500 height 83
click at [1140, 199] on div "× Discussion View in the forum 과장 [DATE] 마 ! No comments for this sentence yet,…" at bounding box center [773, 392] width 1546 height 784
